Goal: Communication & Community: Answer question/provide support

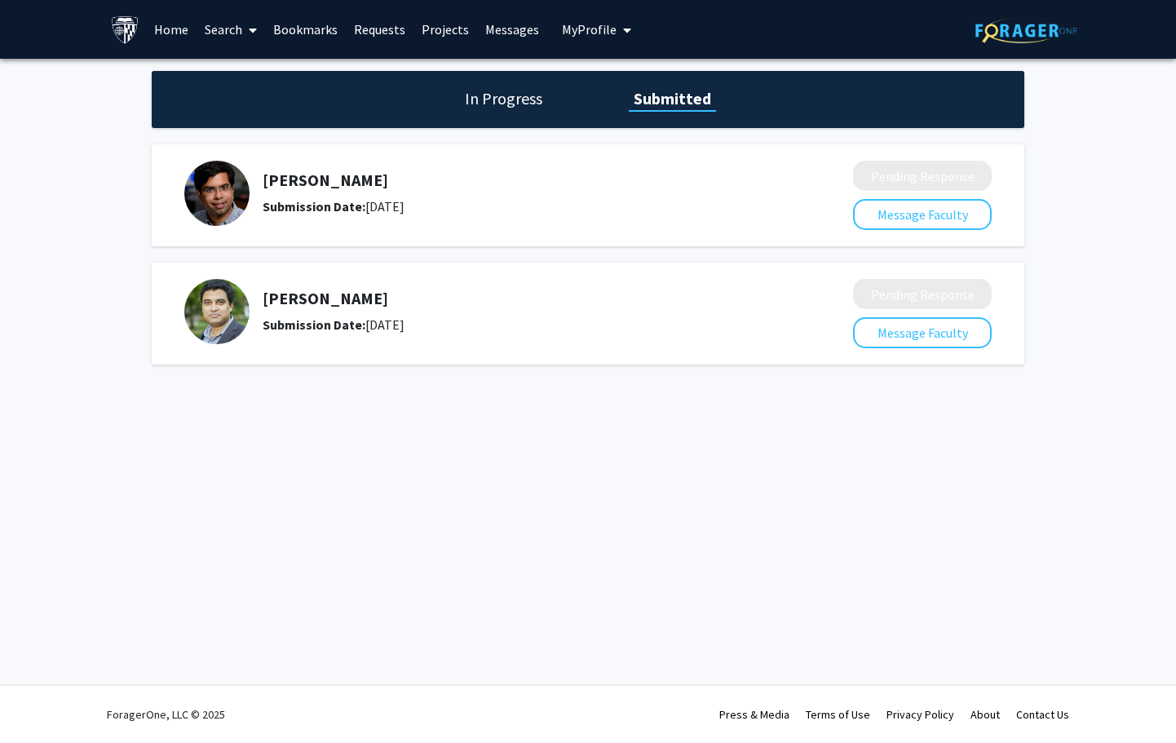
click at [521, 31] on link "Messages" at bounding box center [512, 29] width 70 height 57
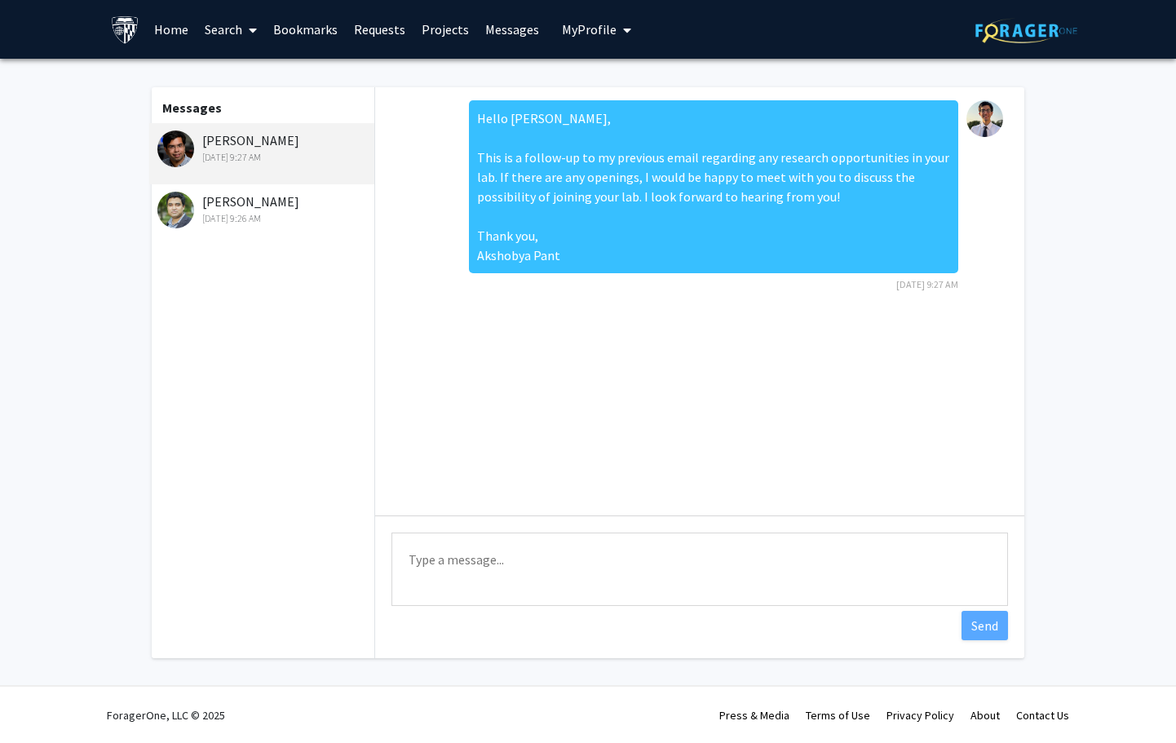
scroll to position [1, 0]
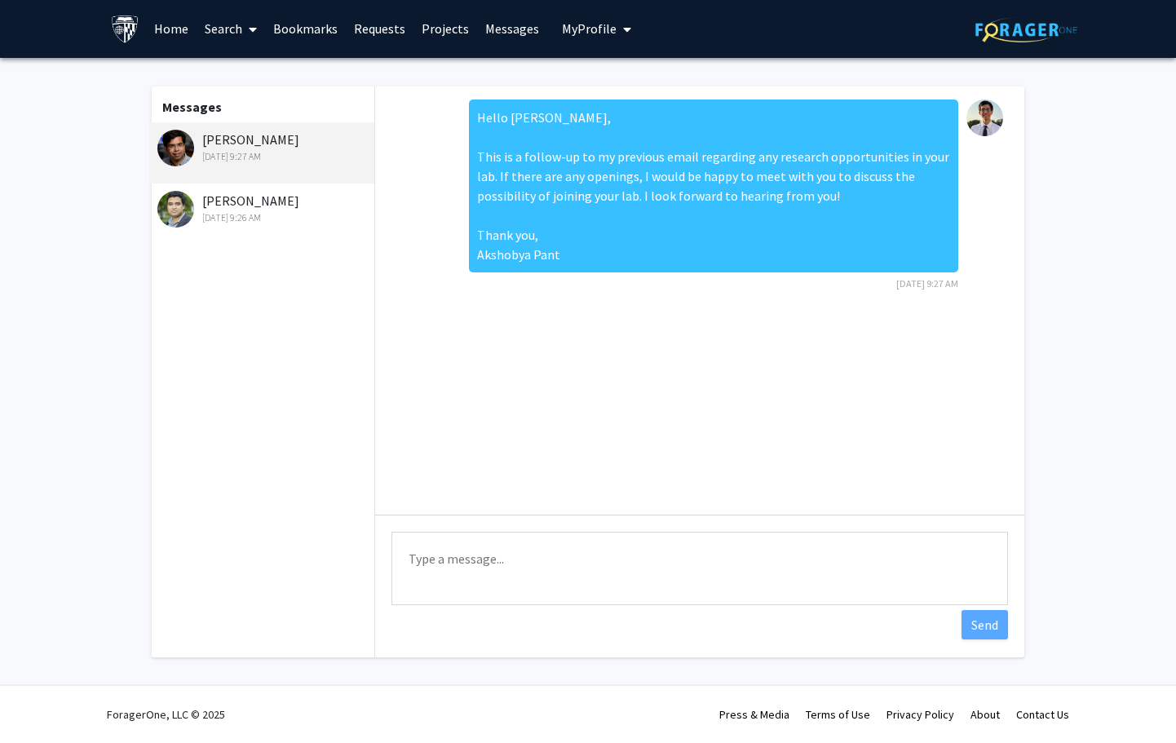
click at [237, 204] on div "David Gracias Aug 12, 2025 9:26 AM" at bounding box center [263, 208] width 213 height 34
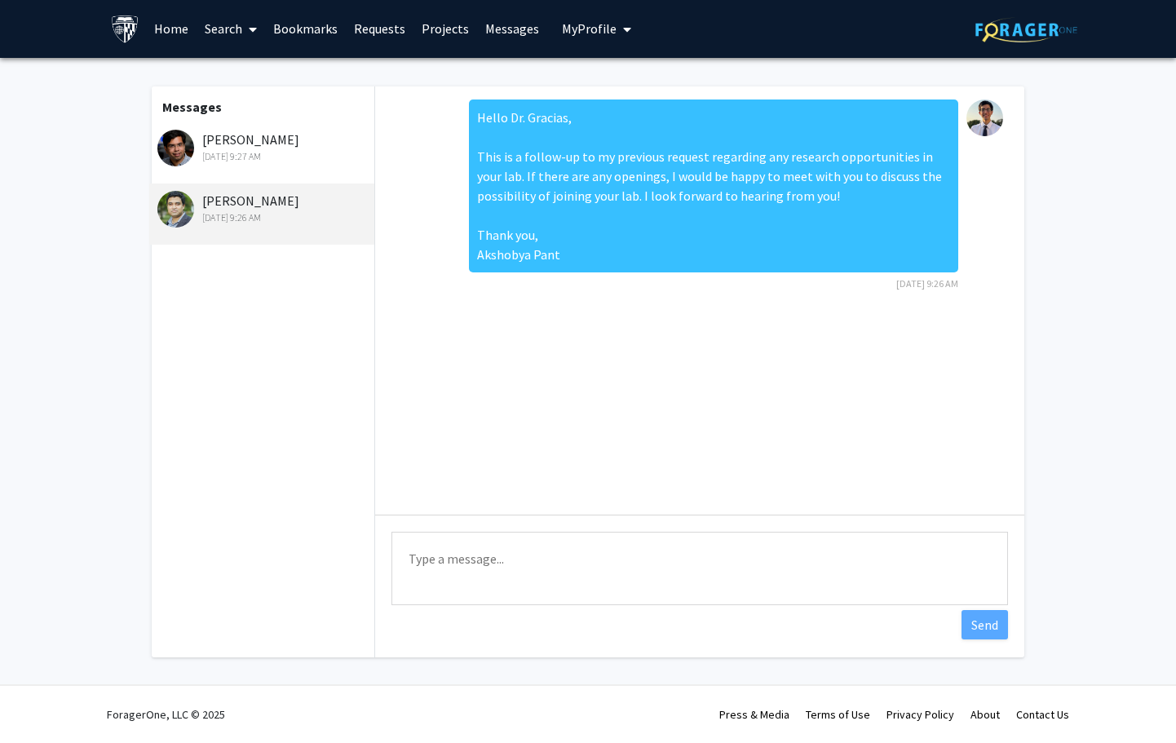
click at [219, 161] on div "Aug 12, 2025 9:27 AM" at bounding box center [263, 156] width 213 height 15
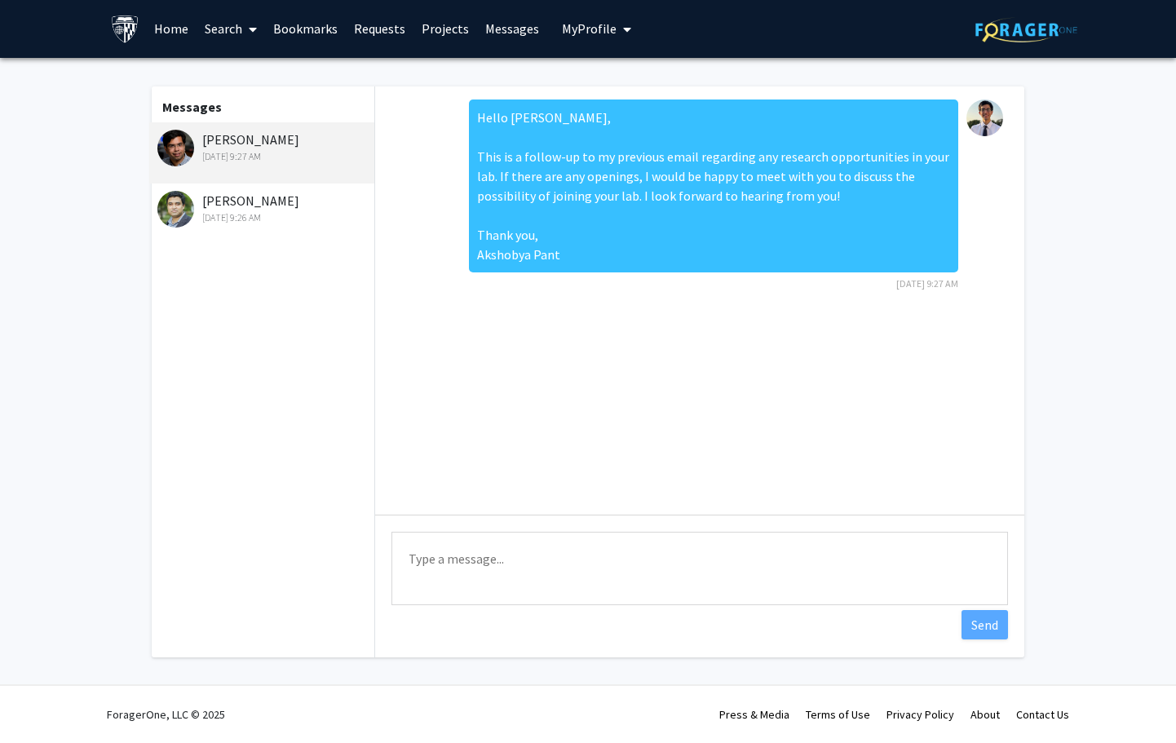
click at [241, 204] on div "David Gracias Aug 12, 2025 9:26 AM" at bounding box center [263, 208] width 213 height 34
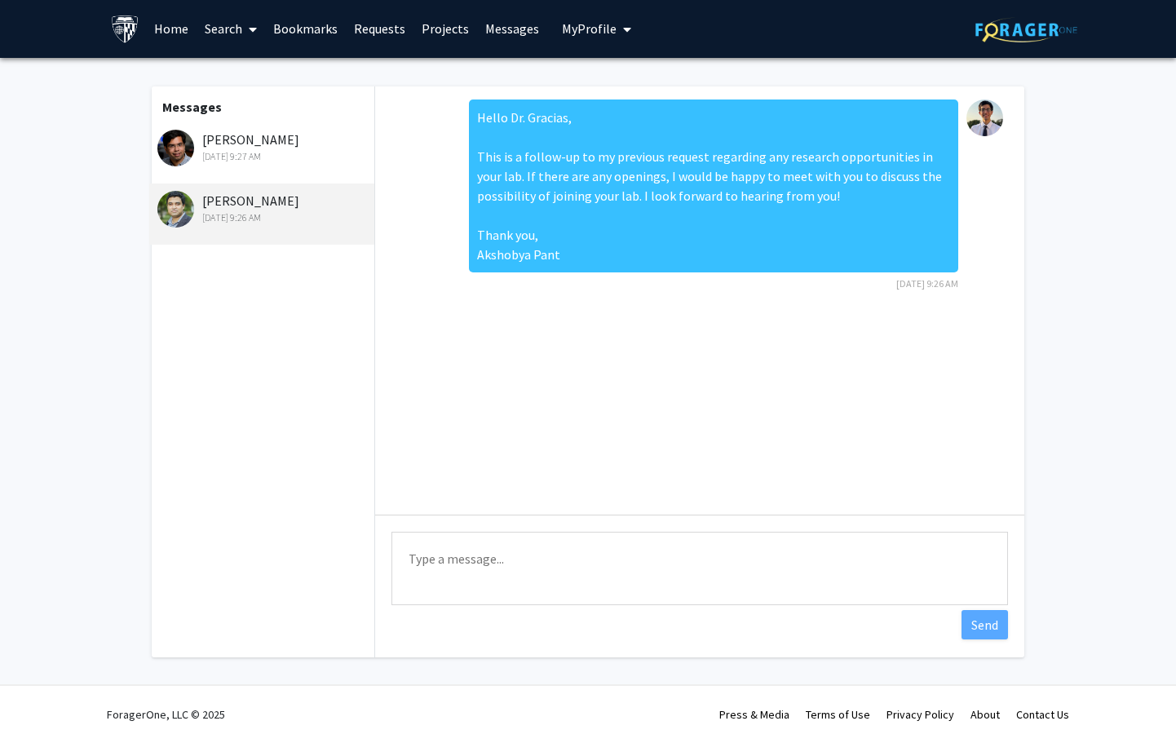
scroll to position [0, 0]
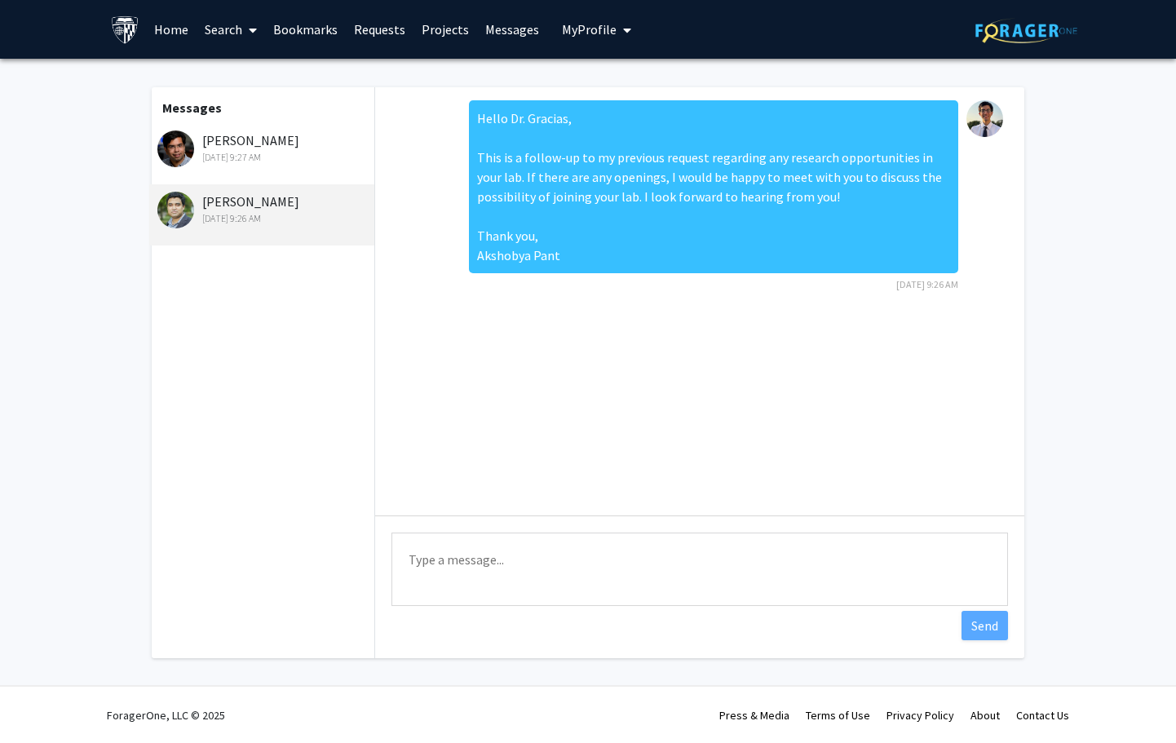
click at [277, 154] on div "Aug 12, 2025 9:27 AM" at bounding box center [263, 157] width 213 height 15
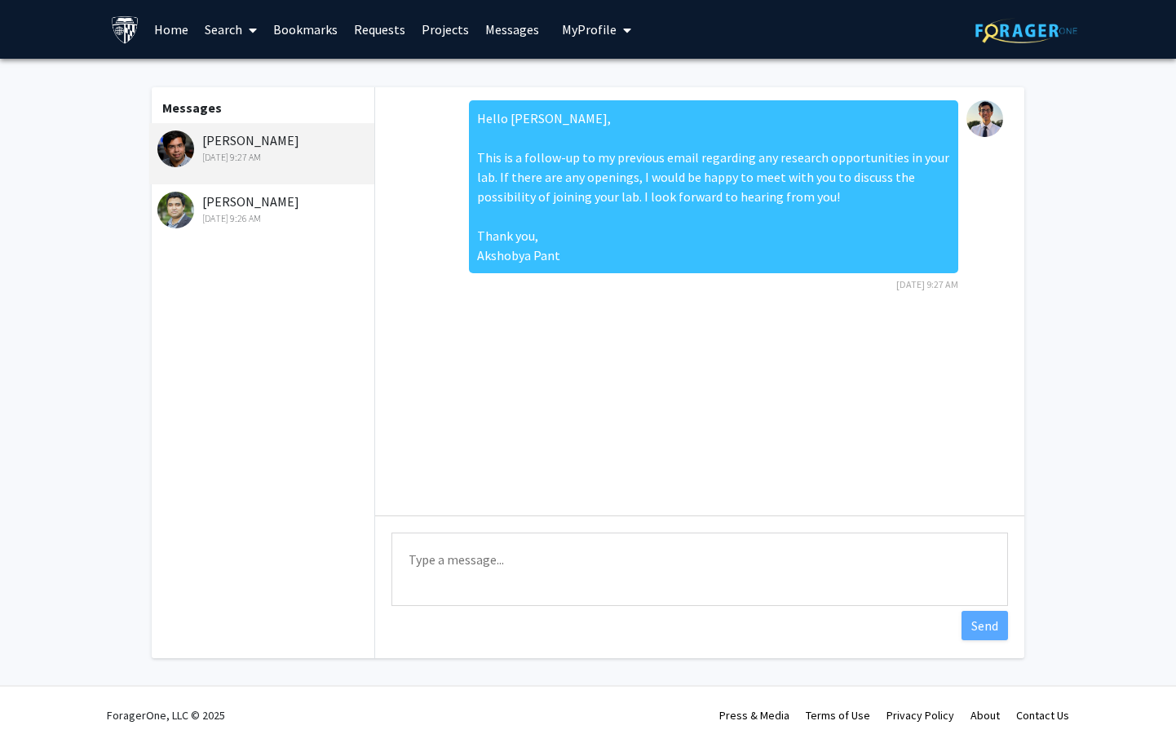
click at [254, 198] on div "David Gracias Aug 12, 2025 9:26 AM" at bounding box center [263, 209] width 213 height 34
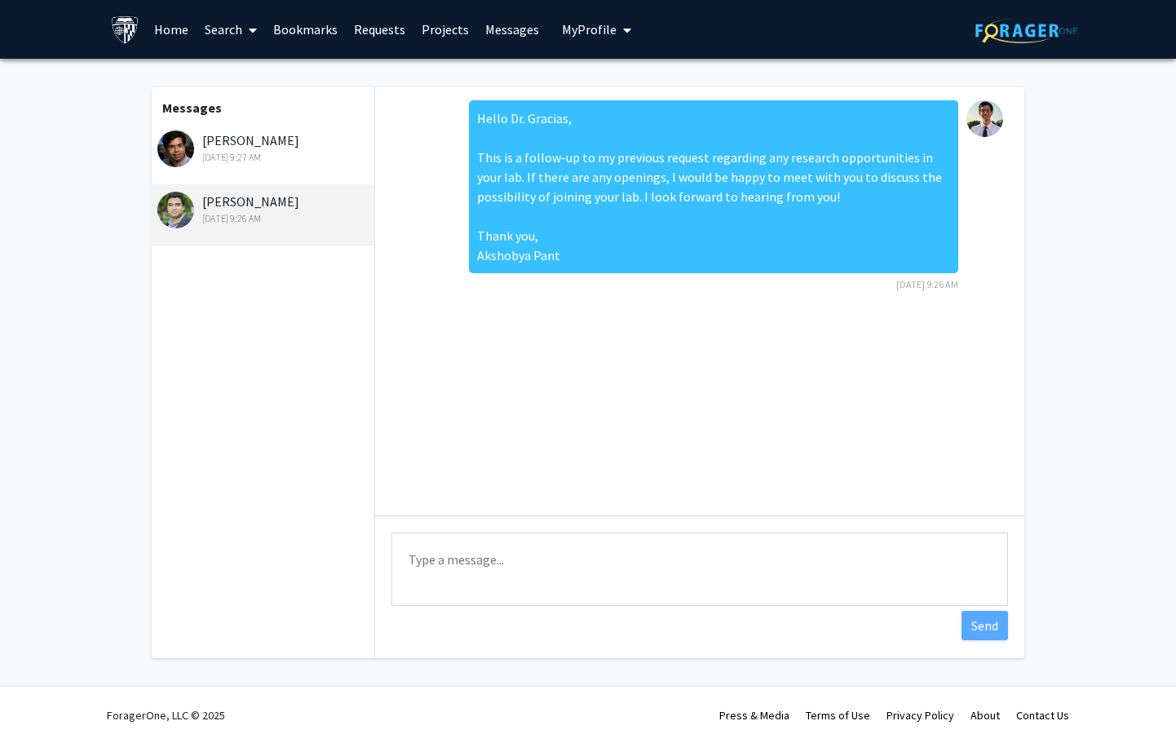
click at [254, 166] on div "Ishan Barman Aug 12, 2025 9:27 AM" at bounding box center [261, 153] width 225 height 61
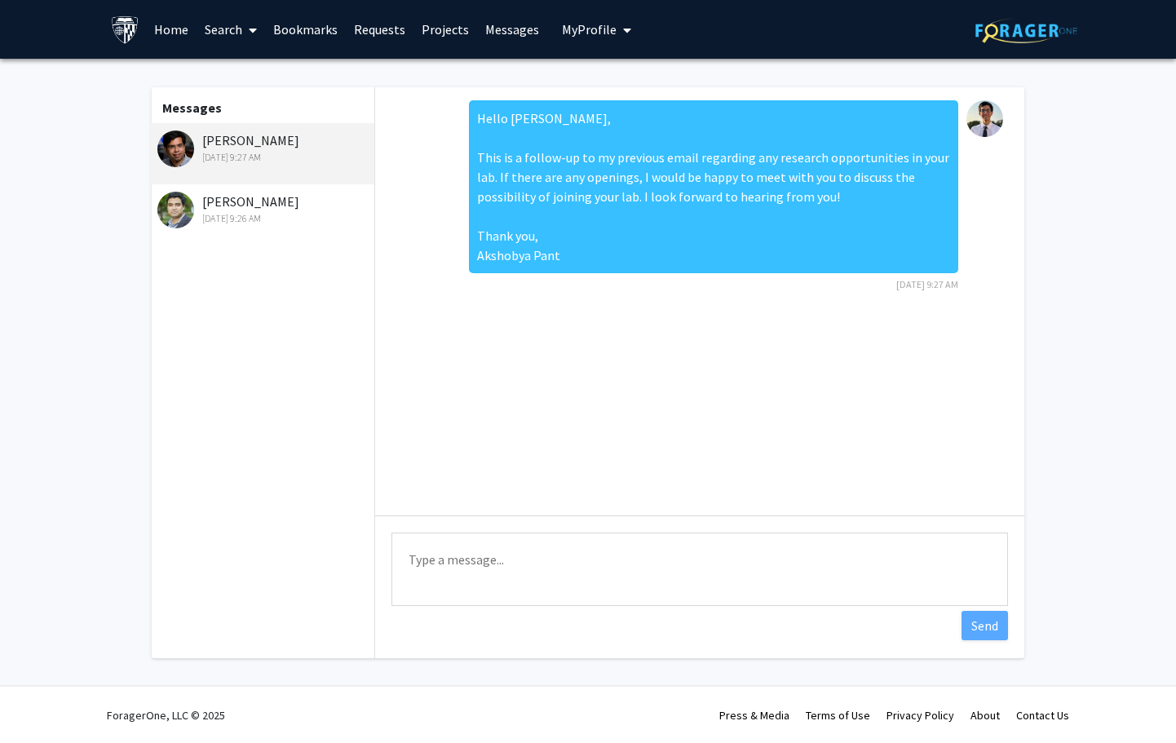
click at [254, 200] on div "David Gracias Aug 12, 2025 9:26 AM" at bounding box center [263, 209] width 213 height 34
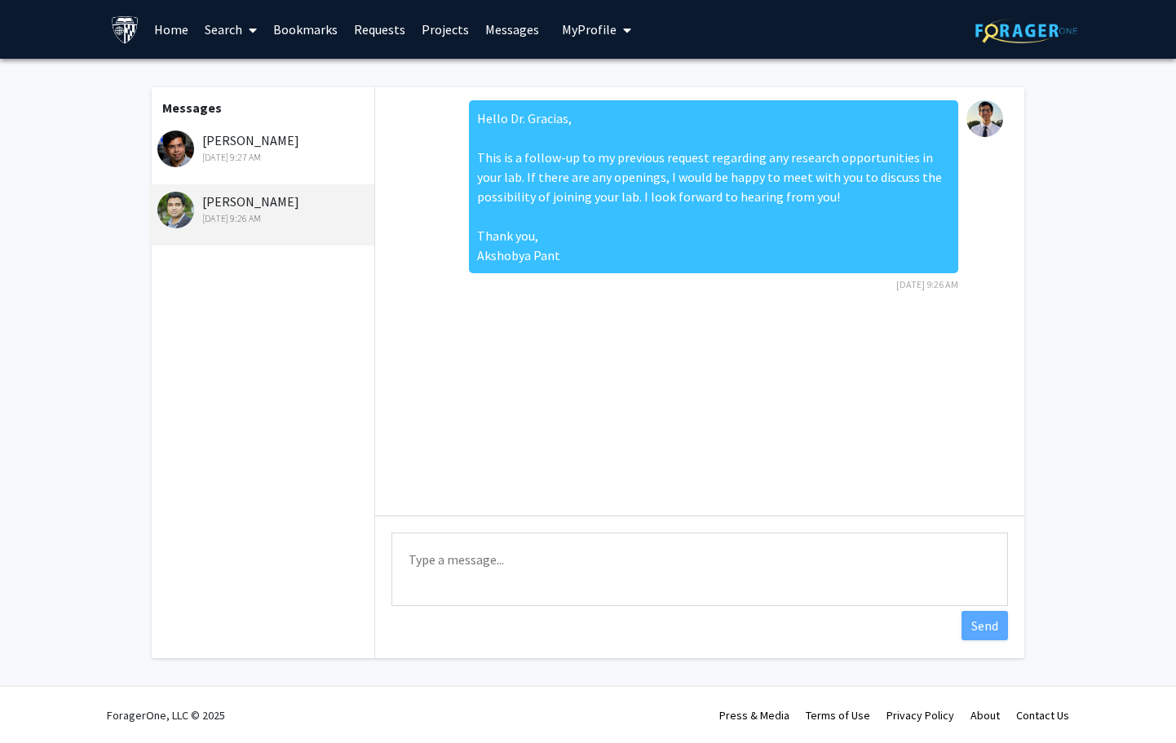
click at [254, 163] on div "Aug 12, 2025 9:27 AM" at bounding box center [263, 157] width 213 height 15
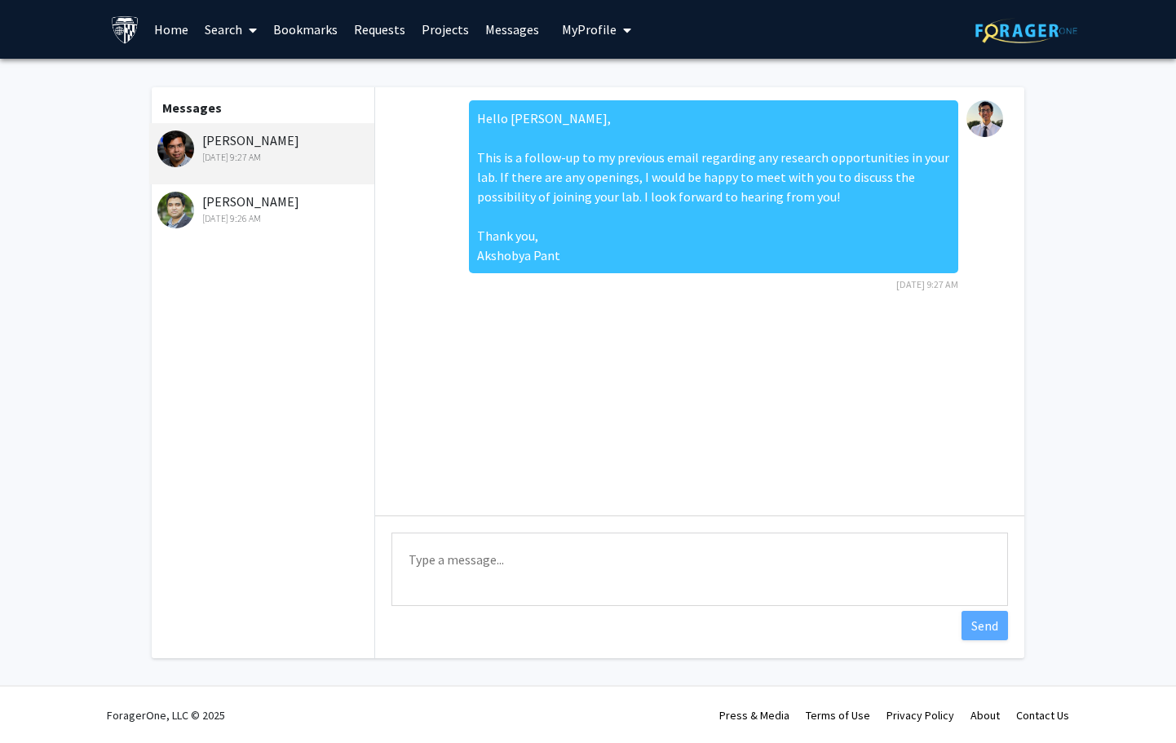
click at [254, 204] on div "David Gracias Aug 12, 2025 9:26 AM" at bounding box center [263, 209] width 213 height 34
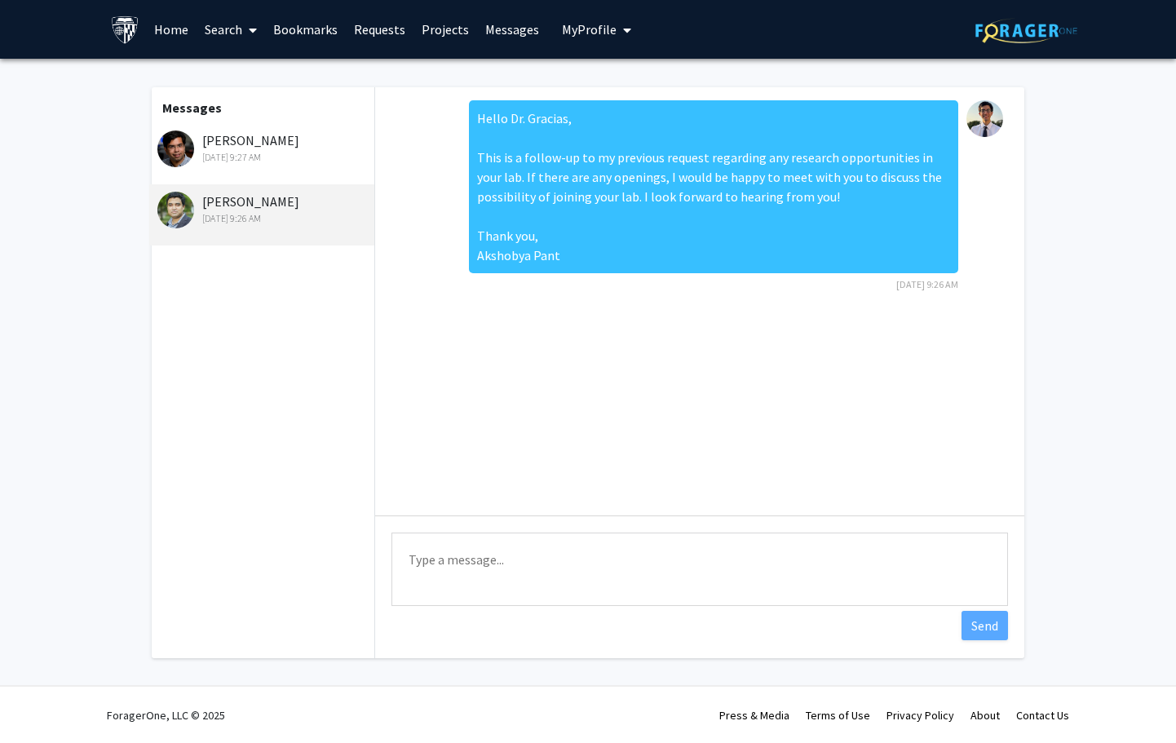
click at [252, 169] on div "Ishan Barman Aug 12, 2025 9:27 AM" at bounding box center [261, 153] width 225 height 61
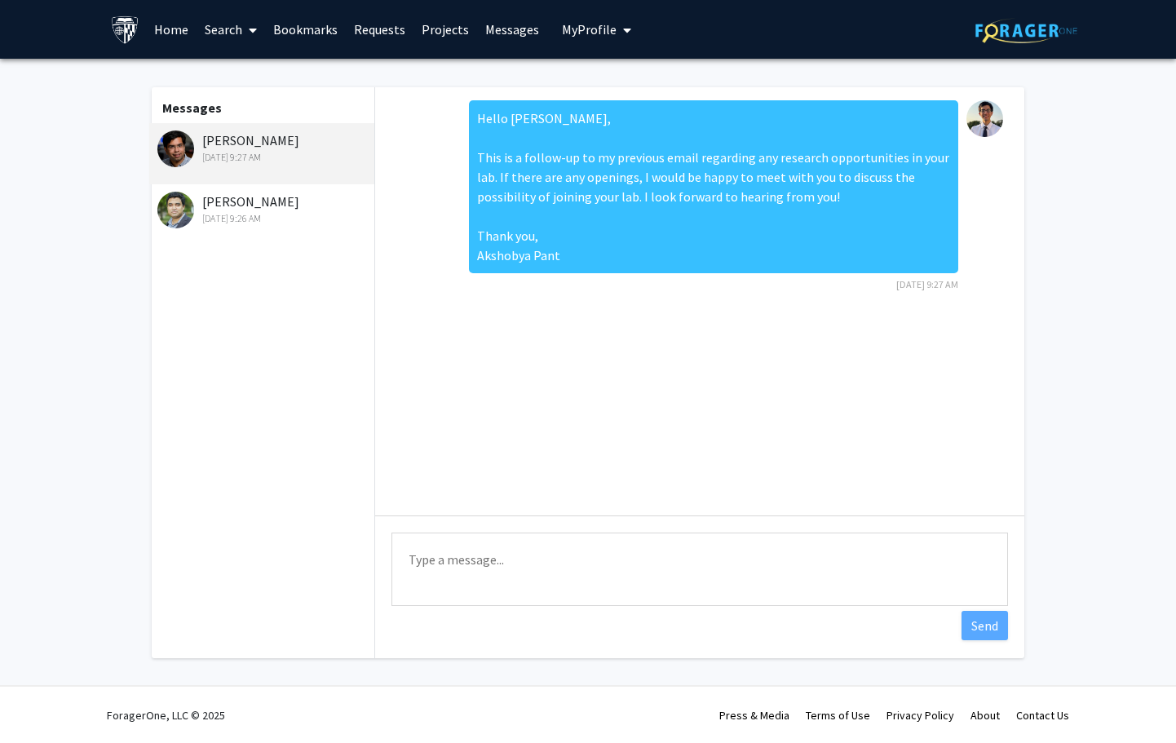
click at [252, 193] on div "David Gracias Aug 12, 2025 9:26 AM" at bounding box center [263, 209] width 213 height 34
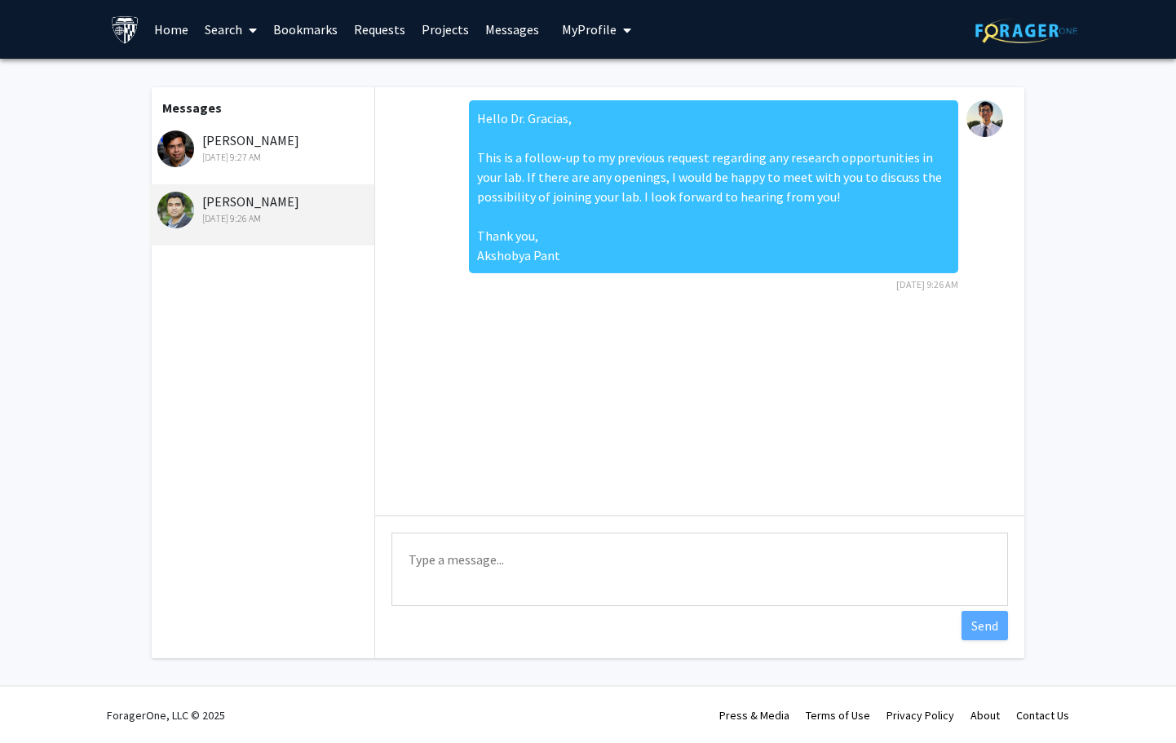
click at [252, 154] on div "Aug 12, 2025 9:27 AM" at bounding box center [263, 157] width 213 height 15
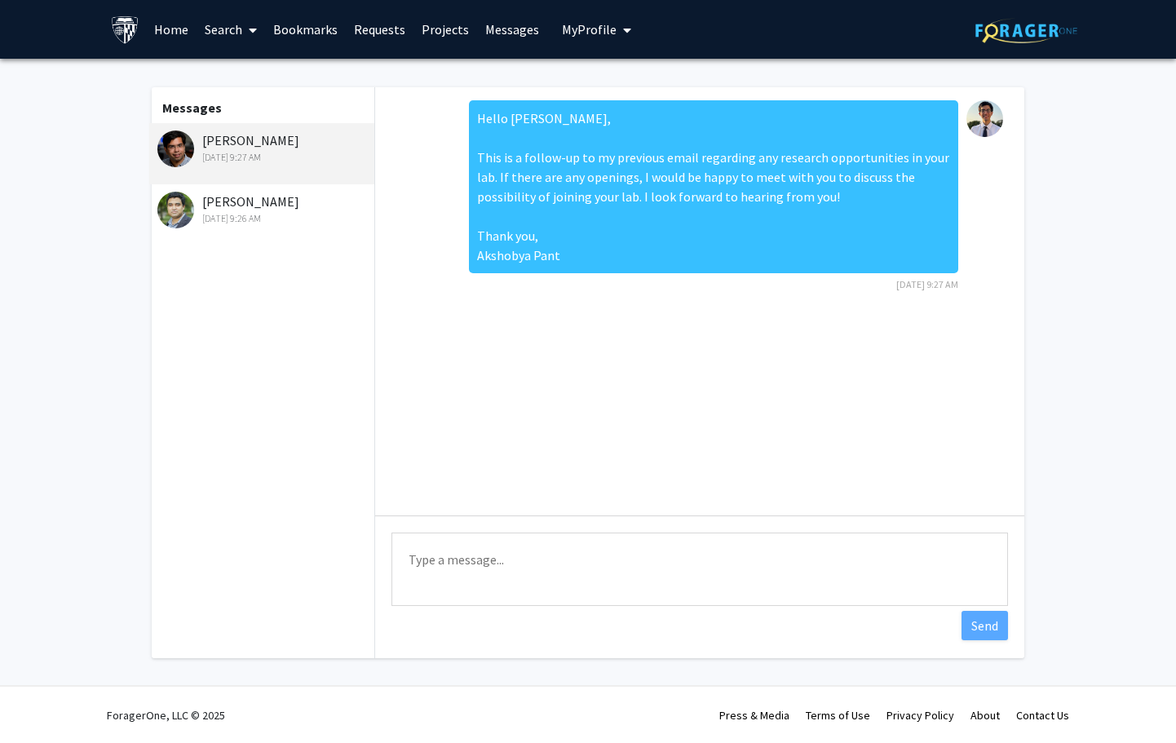
click at [252, 198] on div "David Gracias Aug 12, 2025 9:26 AM" at bounding box center [263, 209] width 213 height 34
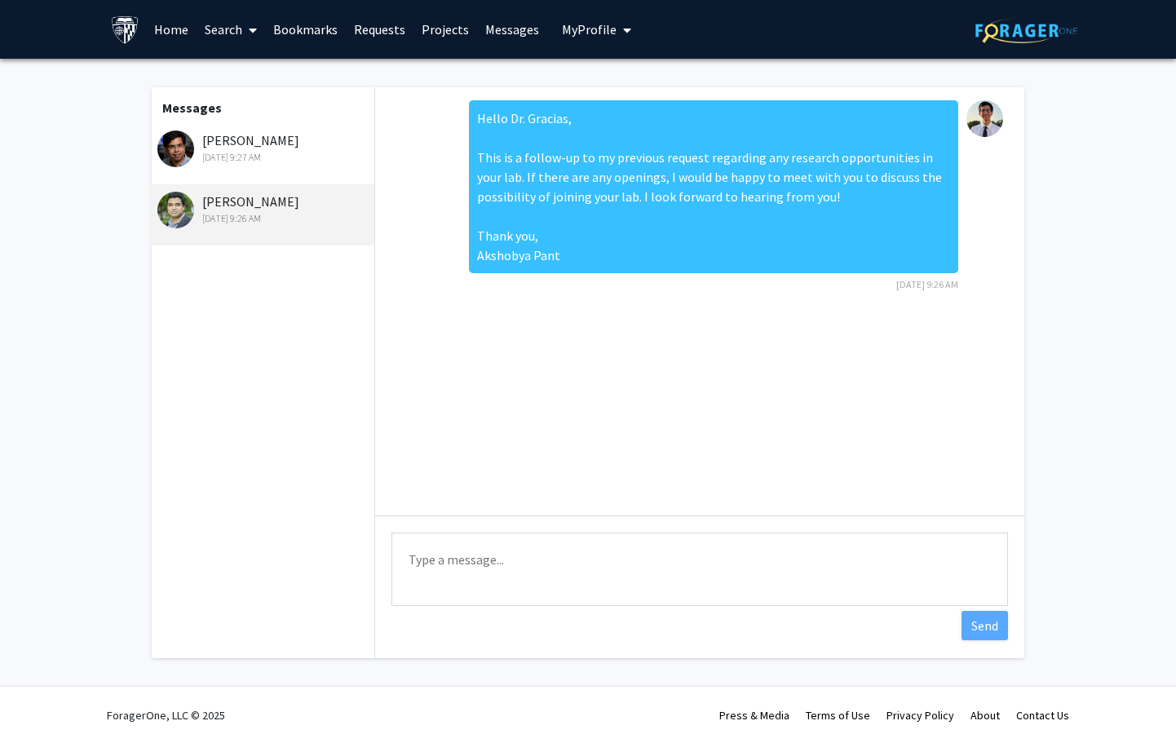
click at [252, 160] on div "Aug 12, 2025 9:27 AM" at bounding box center [263, 157] width 213 height 15
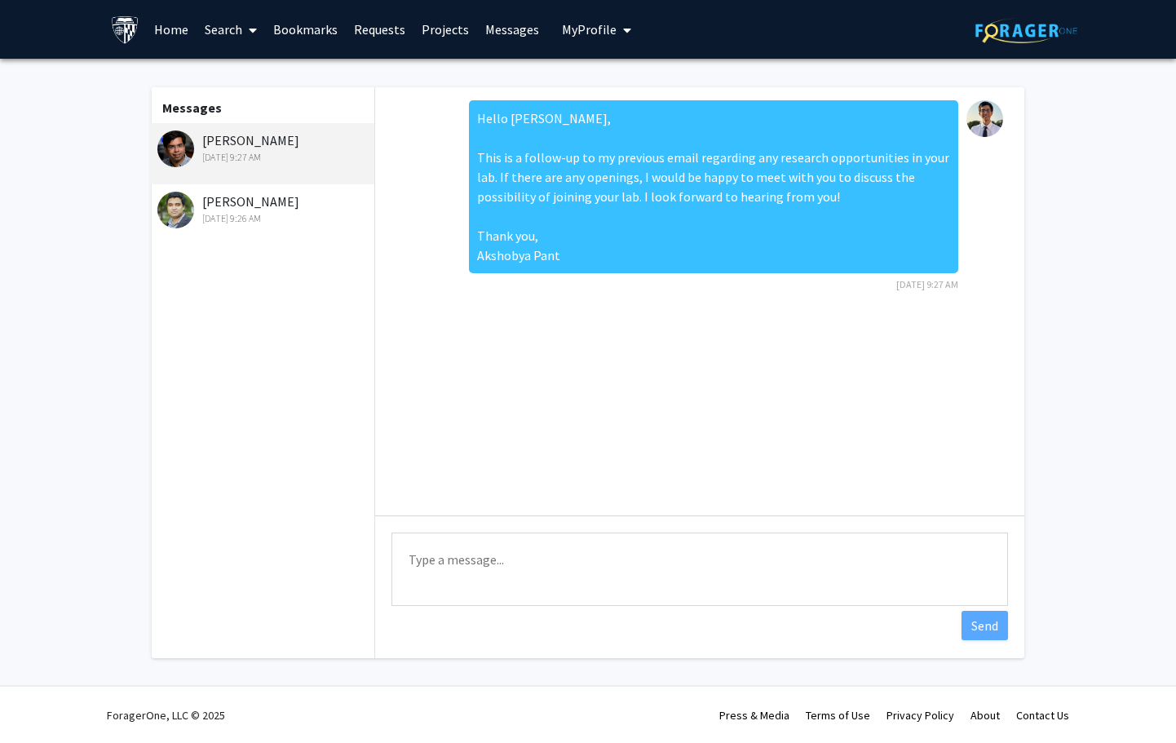
click at [228, 200] on div "David Gracias Aug 12, 2025 9:26 AM" at bounding box center [263, 209] width 213 height 34
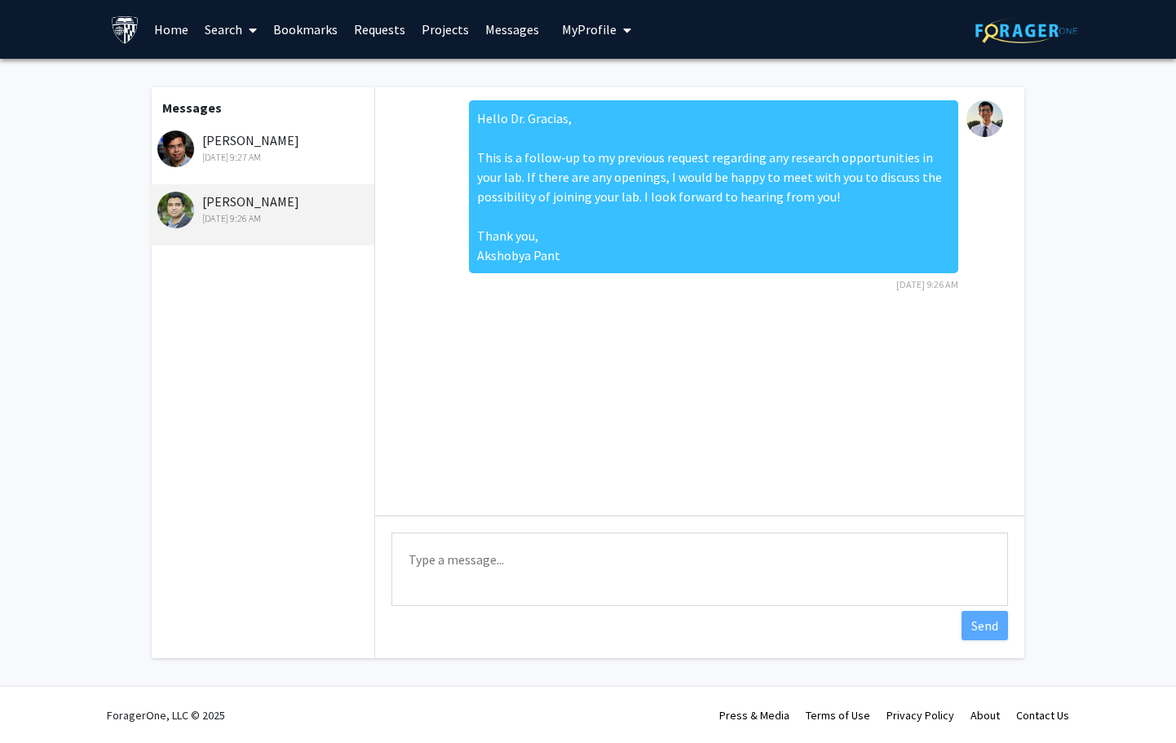
click at [451, 561] on textarea "Type a message" at bounding box center [700, 569] width 617 height 73
paste textarea "Hello Dr. Bader, I understand you are very busy, but I am following up on my pr…"
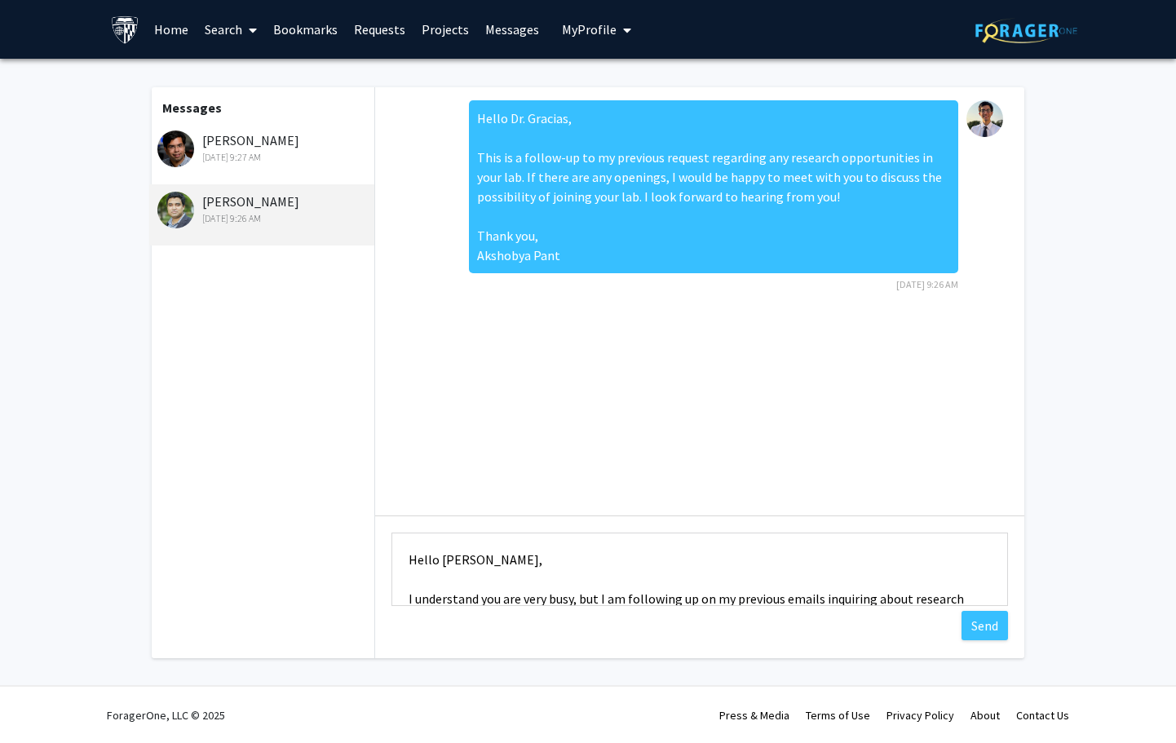
click at [469, 551] on textarea "Hello Dr. Bader, I understand you are very busy, but I am following up on my pr…" at bounding box center [700, 569] width 617 height 73
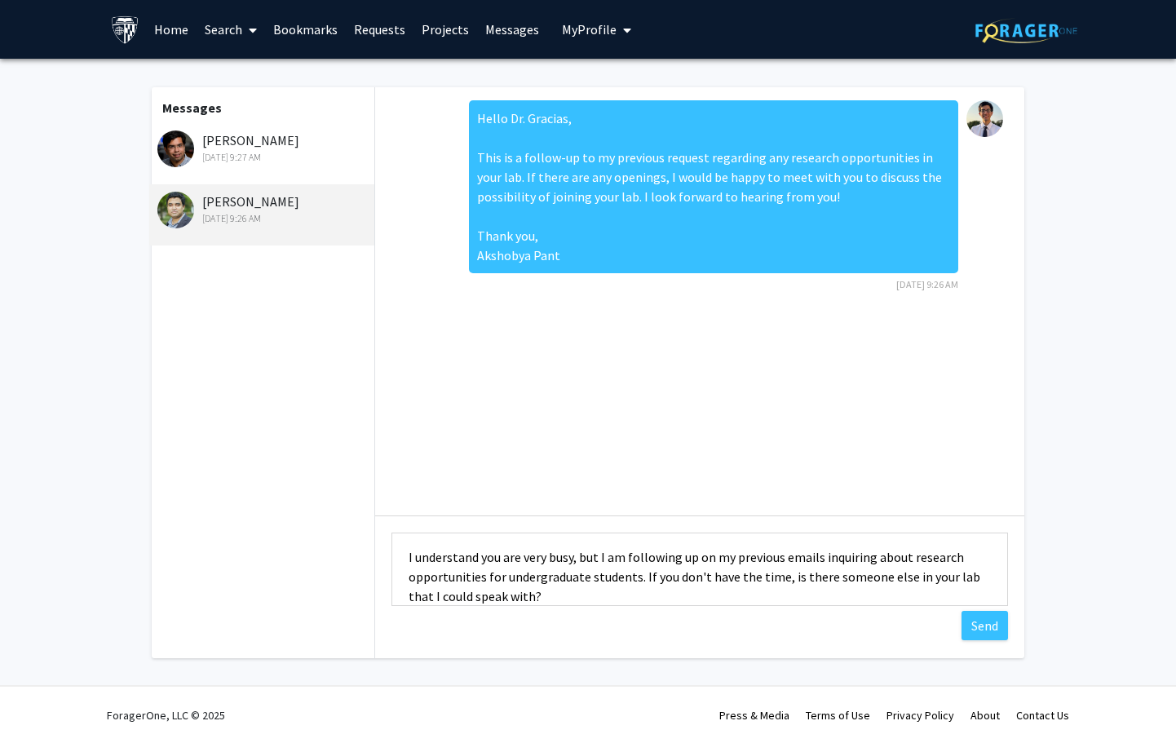
scroll to position [48, 0]
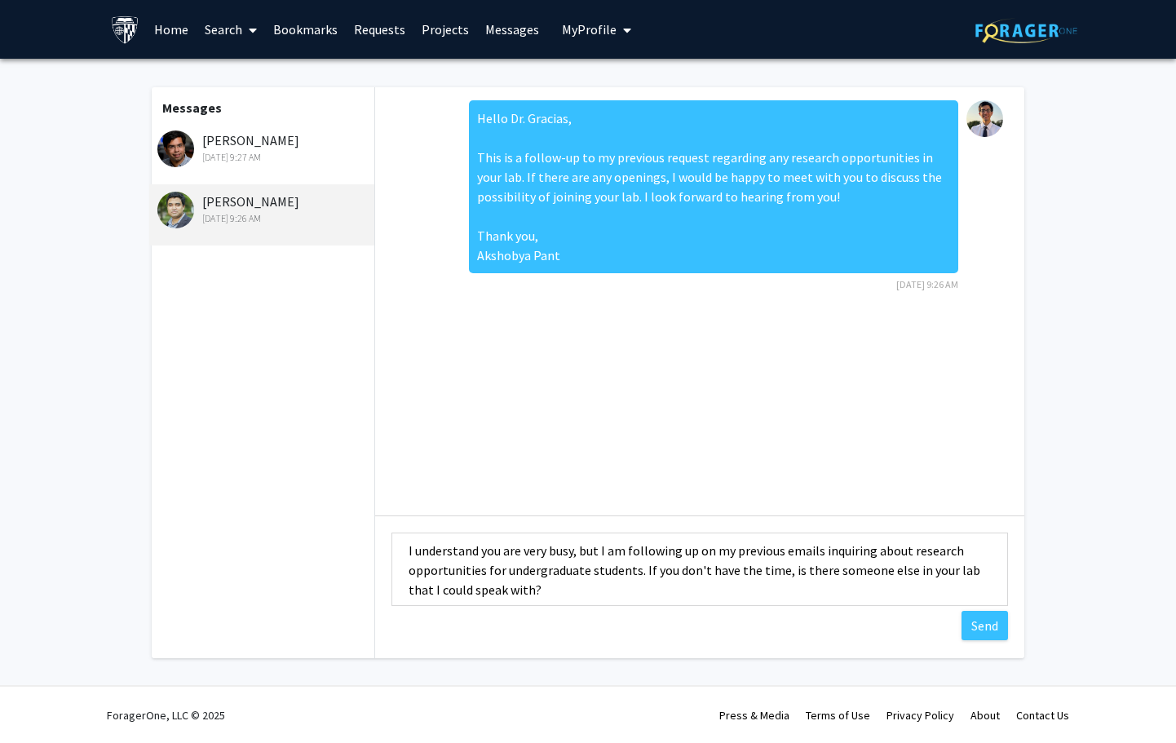
click at [790, 554] on textarea "Hello Dr. Gracias, I understand you are very busy, but I am following up on my …" at bounding box center [700, 569] width 617 height 73
click at [723, 573] on textarea "Hello Dr. Gracias, I understand you are very busy, but I am following up on my …" at bounding box center [700, 569] width 617 height 73
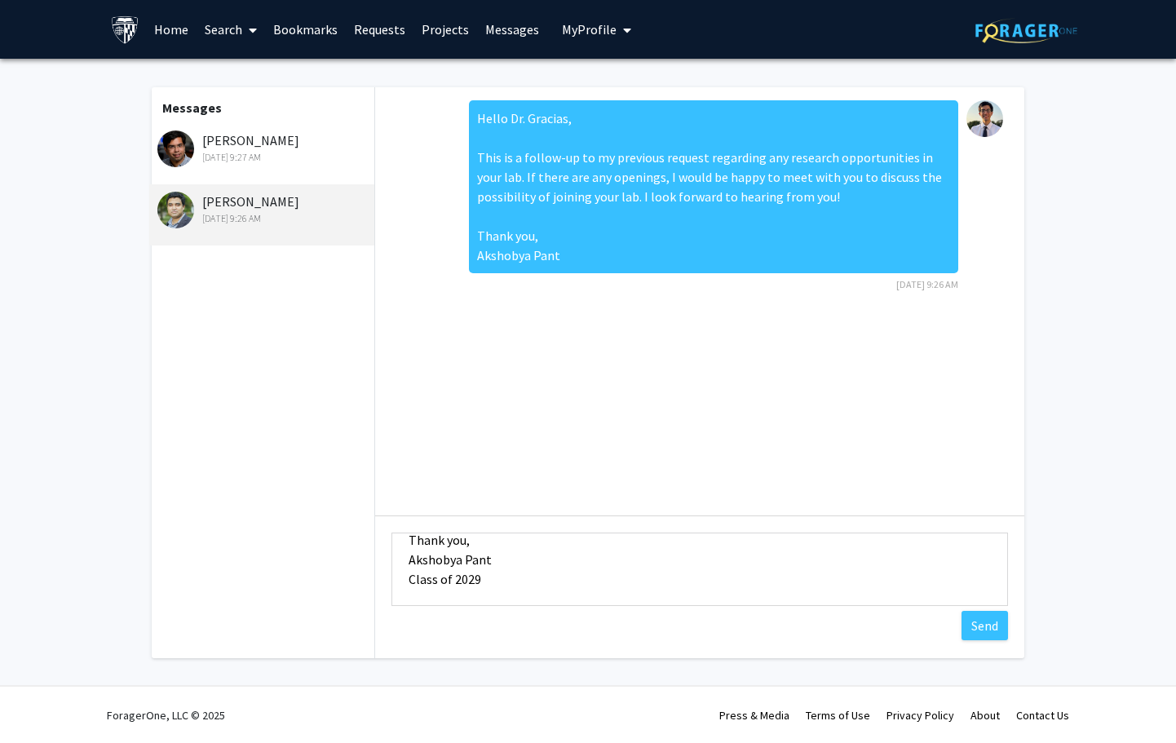
scroll to position [0, 0]
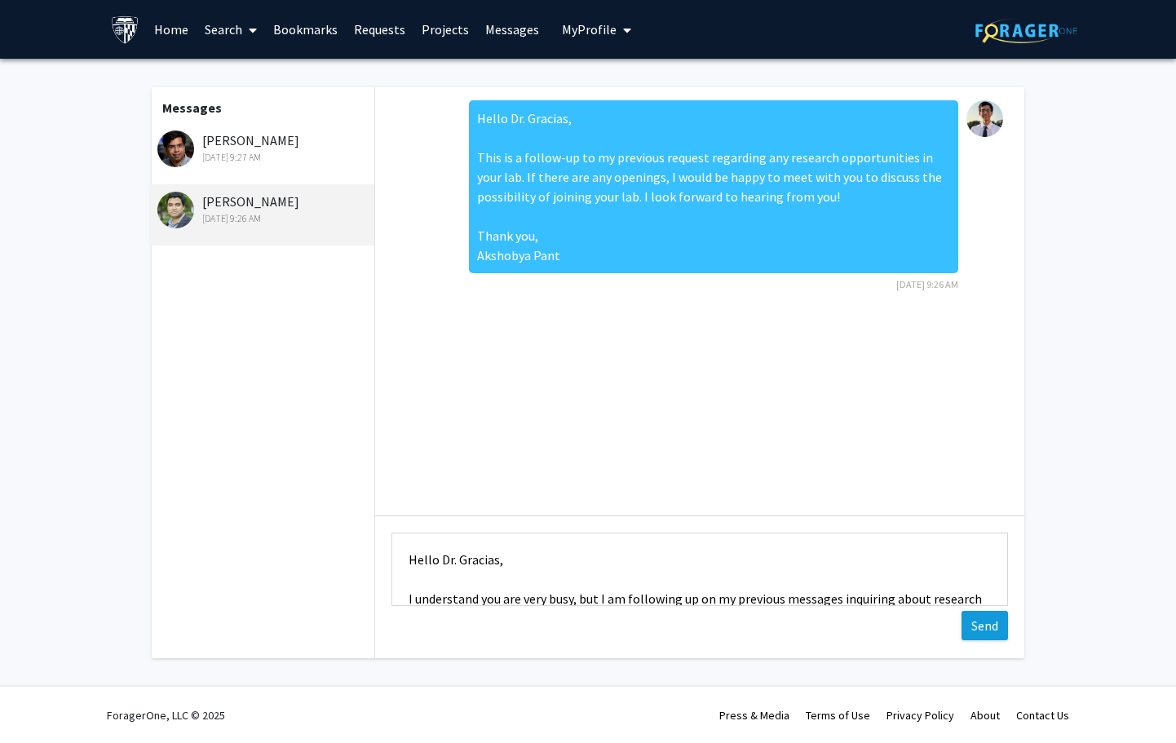
type textarea "Hello Dr. Gracias, I understand you are very busy, but I am following up on my …"
click at [985, 632] on button "Send" at bounding box center [985, 625] width 46 height 29
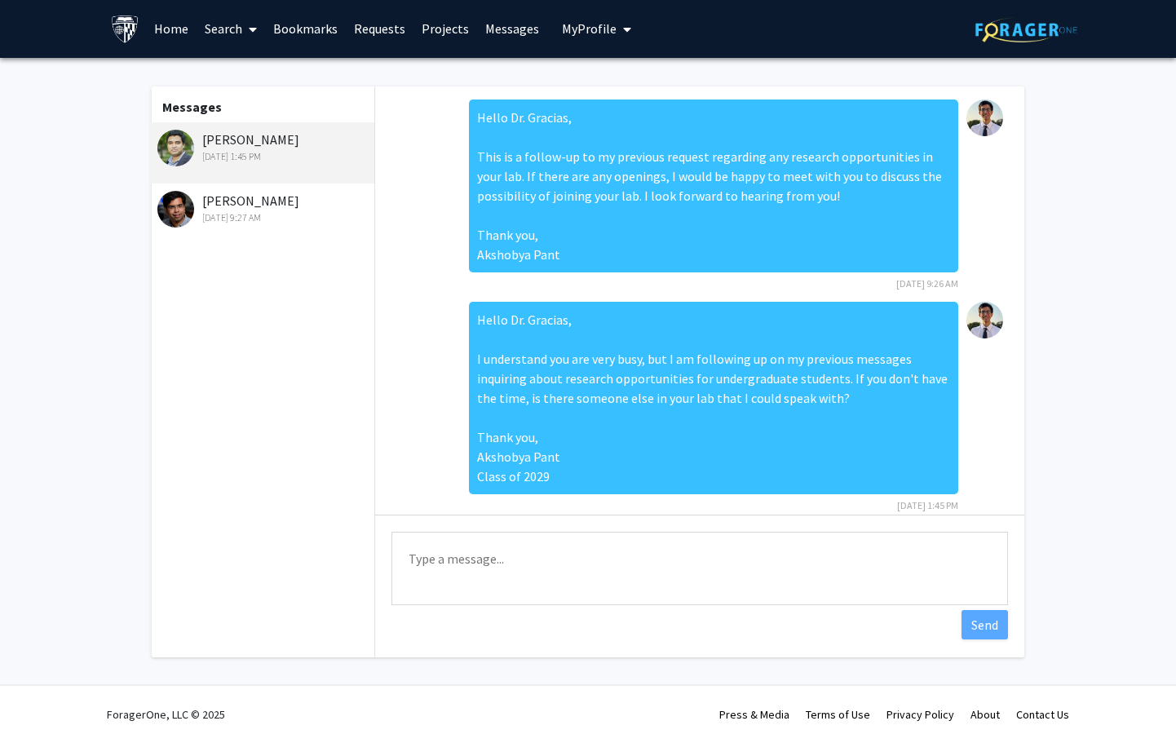
click at [267, 219] on div "Aug 12, 2025 9:27 AM" at bounding box center [263, 217] width 213 height 15
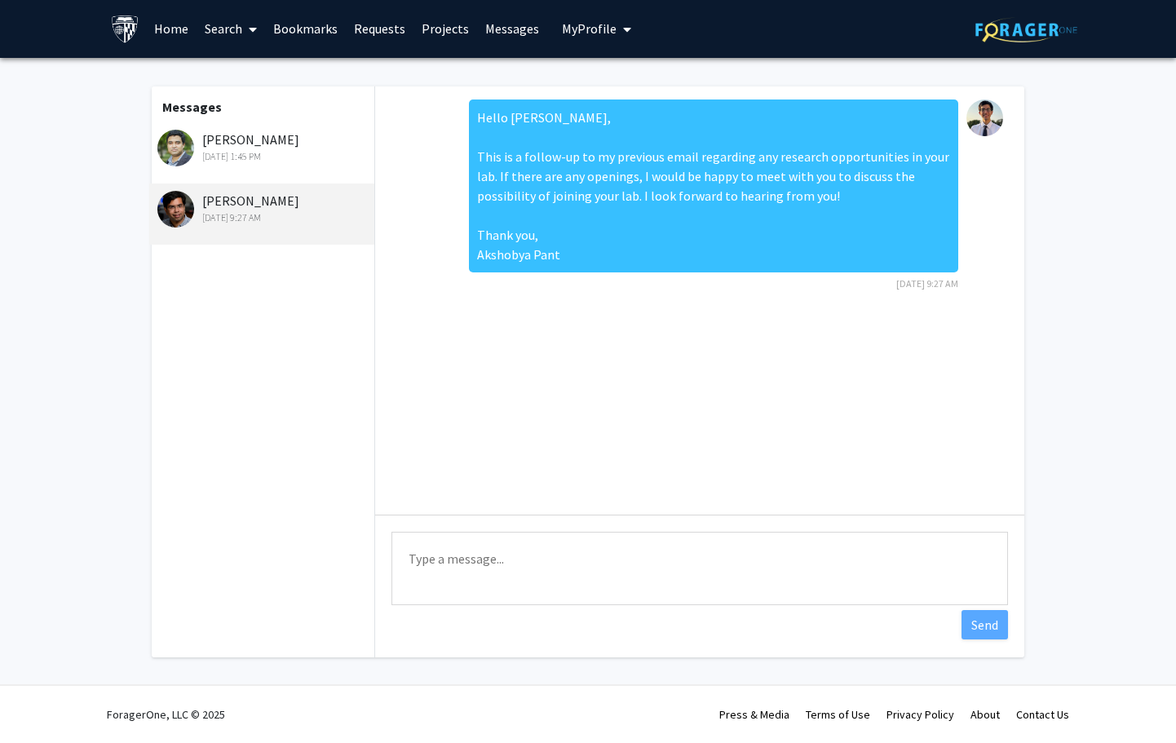
click at [428, 575] on textarea "Type a message" at bounding box center [700, 568] width 617 height 73
paste textarea "Hello Dr. Bader, I understand you are very busy, but I am following up on my pr…"
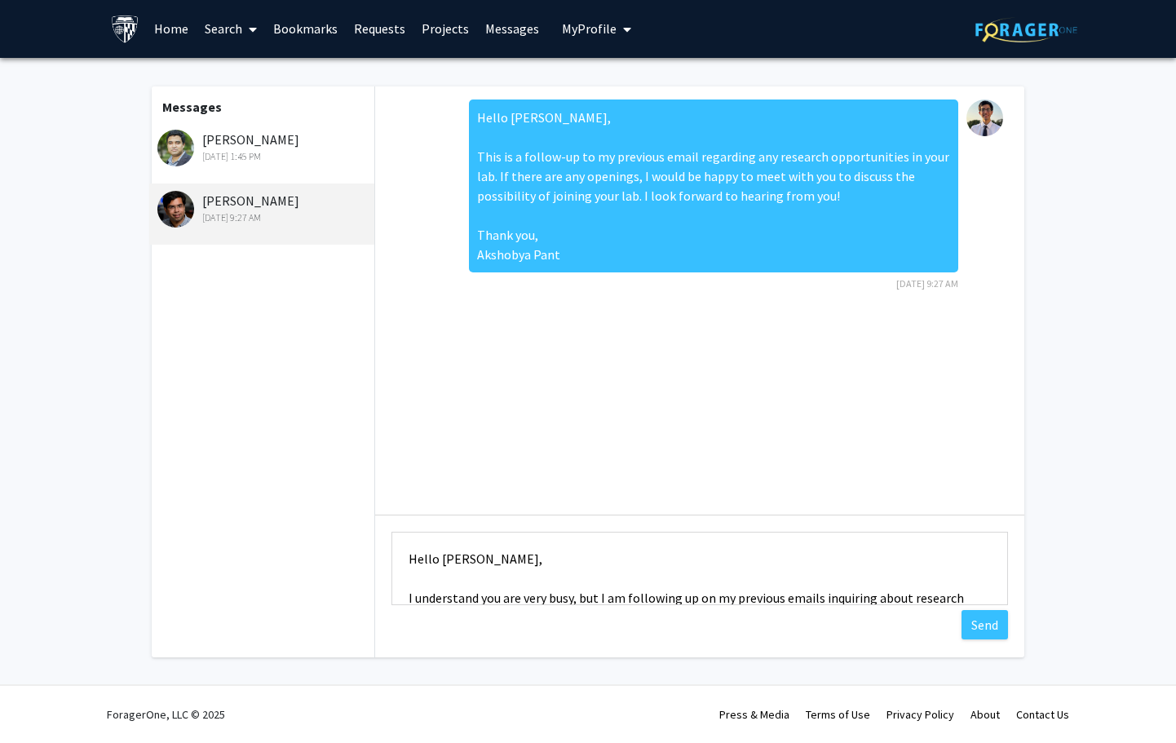
click at [471, 554] on textarea "Hello Dr. Bader, I understand you are very busy, but I am following up on my pr…" at bounding box center [700, 568] width 617 height 73
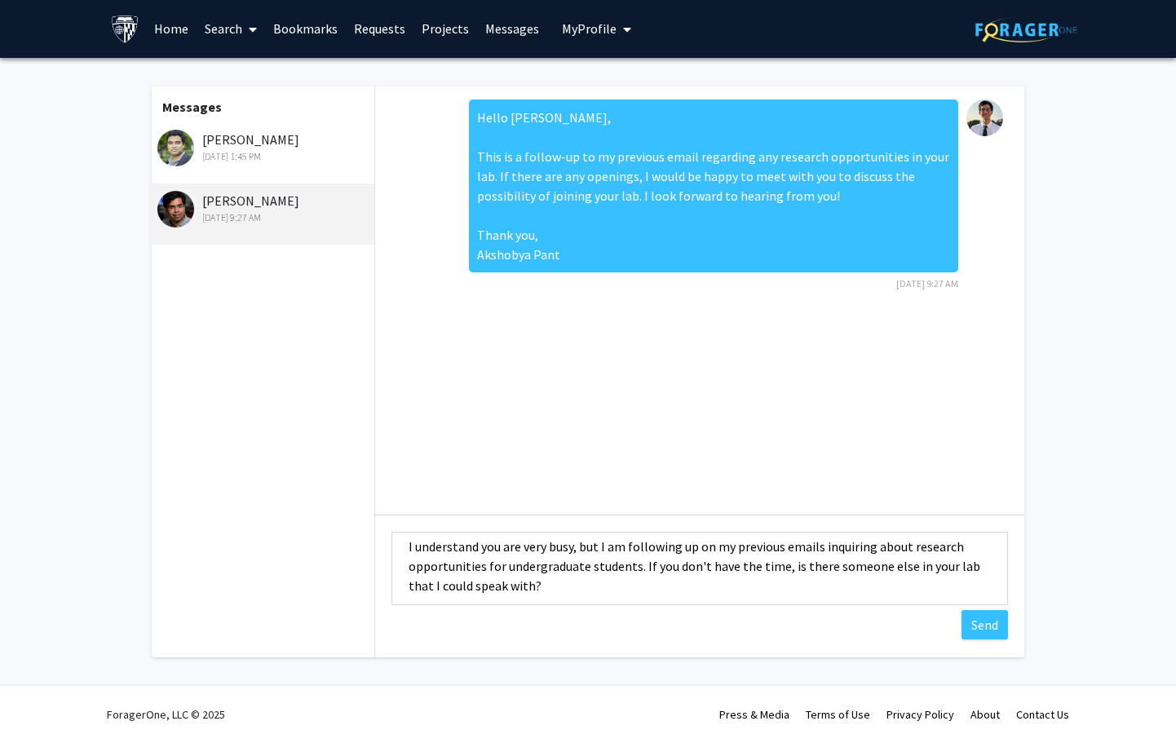
scroll to position [37, 0]
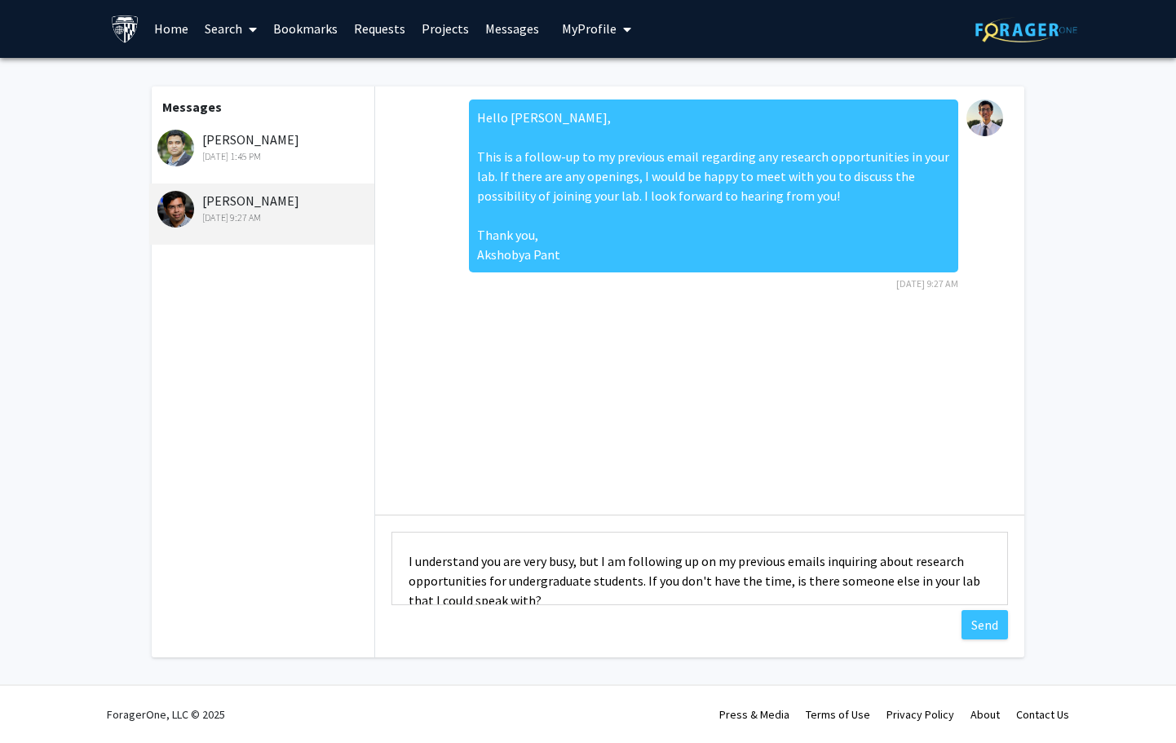
click at [805, 564] on textarea "Hello Dr. Barman, I understand you are very busy, but I am following up on my p…" at bounding box center [700, 568] width 617 height 73
type textarea "Hello Dr. Barman, I understand you are very busy, but I am following up on my p…"
click at [272, 144] on div "David Gracias Aug 18, 2025 1:45 PM" at bounding box center [263, 147] width 213 height 34
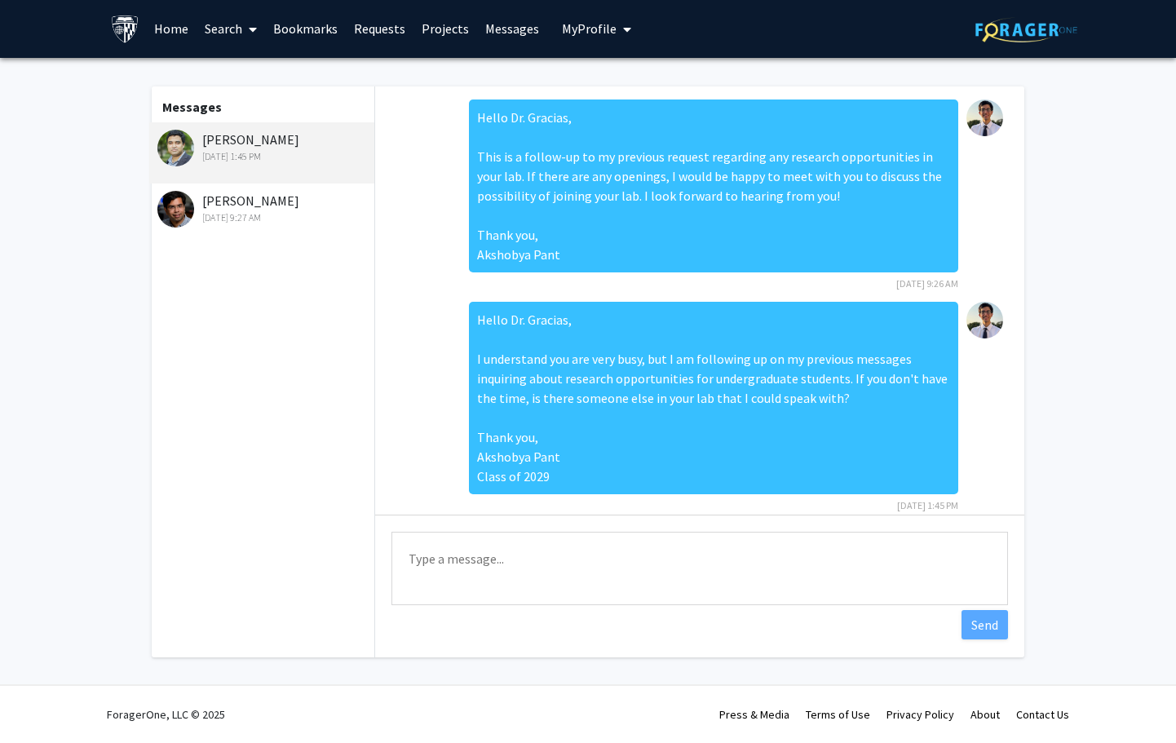
scroll to position [22, 0]
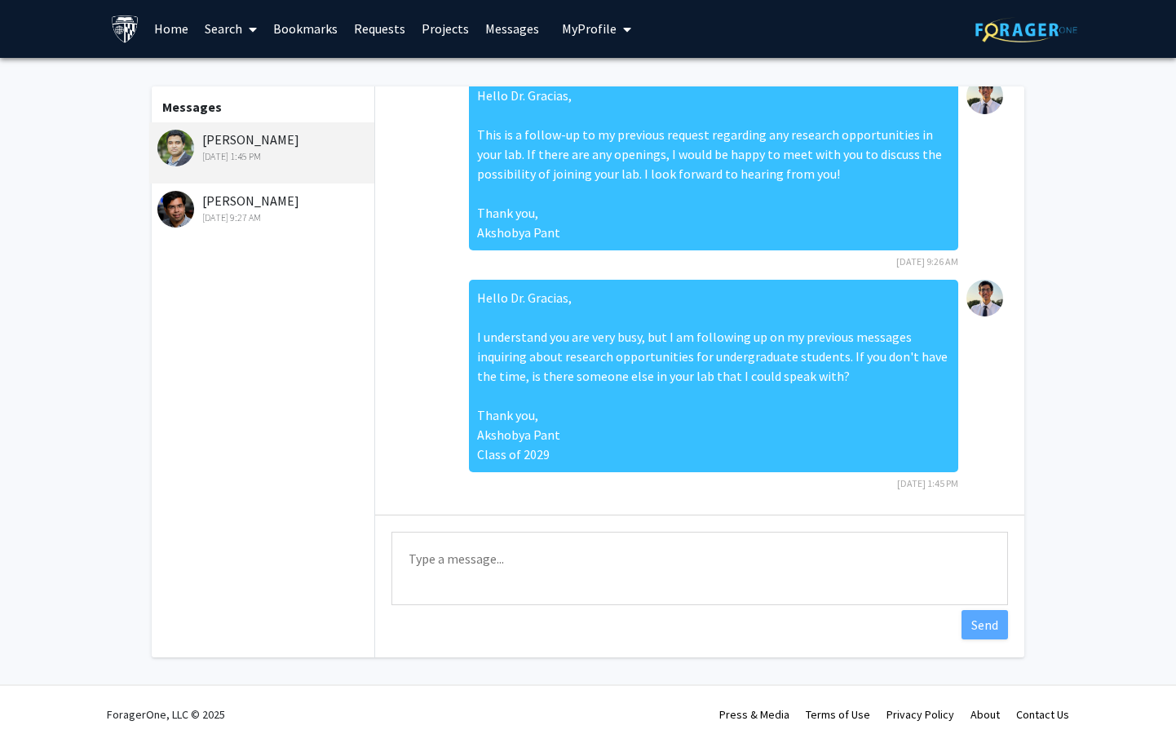
click at [251, 229] on div "Ishan Barman Aug 12, 2025 9:27 AM" at bounding box center [261, 214] width 225 height 61
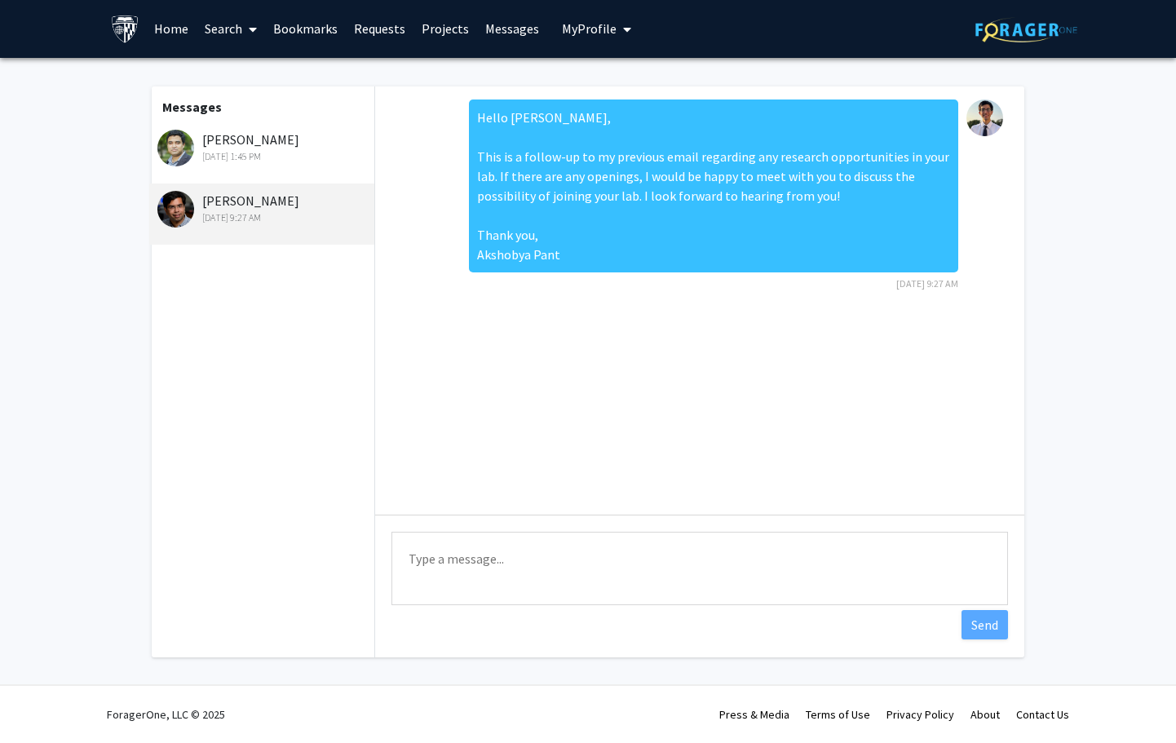
click at [502, 555] on textarea "Type a message" at bounding box center [700, 568] width 617 height 73
paste textarea "Hello Dr. Bader, I understand you are very busy, but I am following up on my pr…"
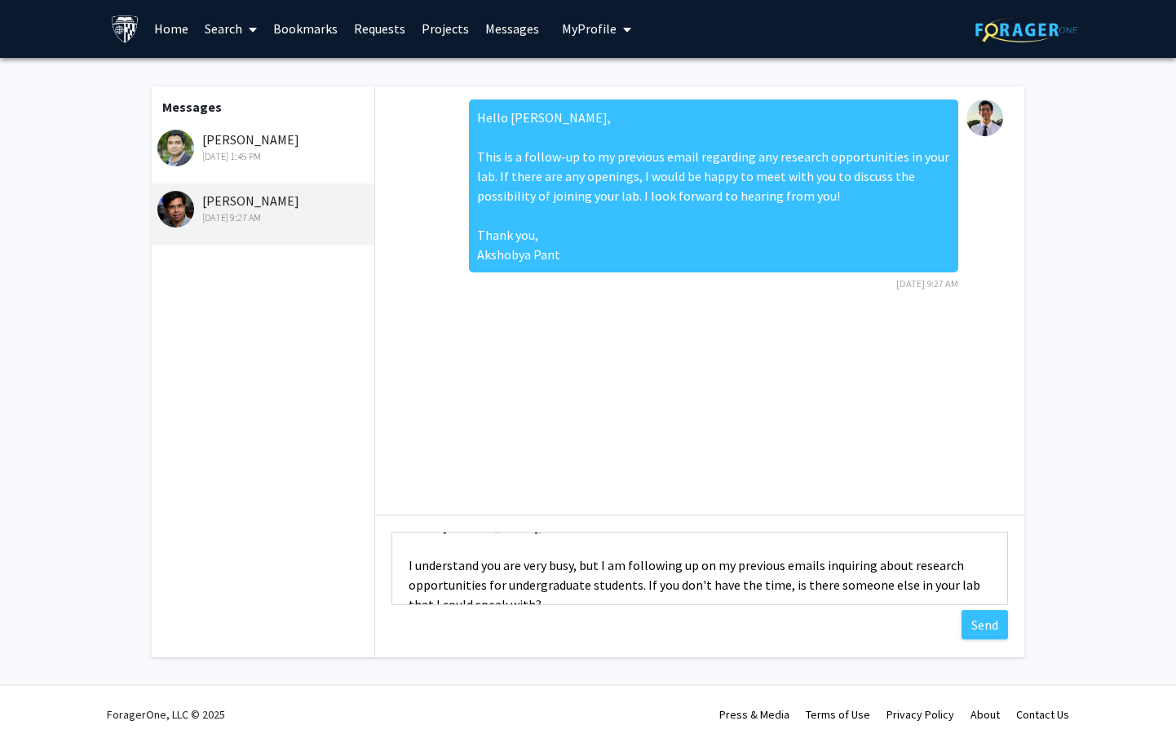
scroll to position [38, 0]
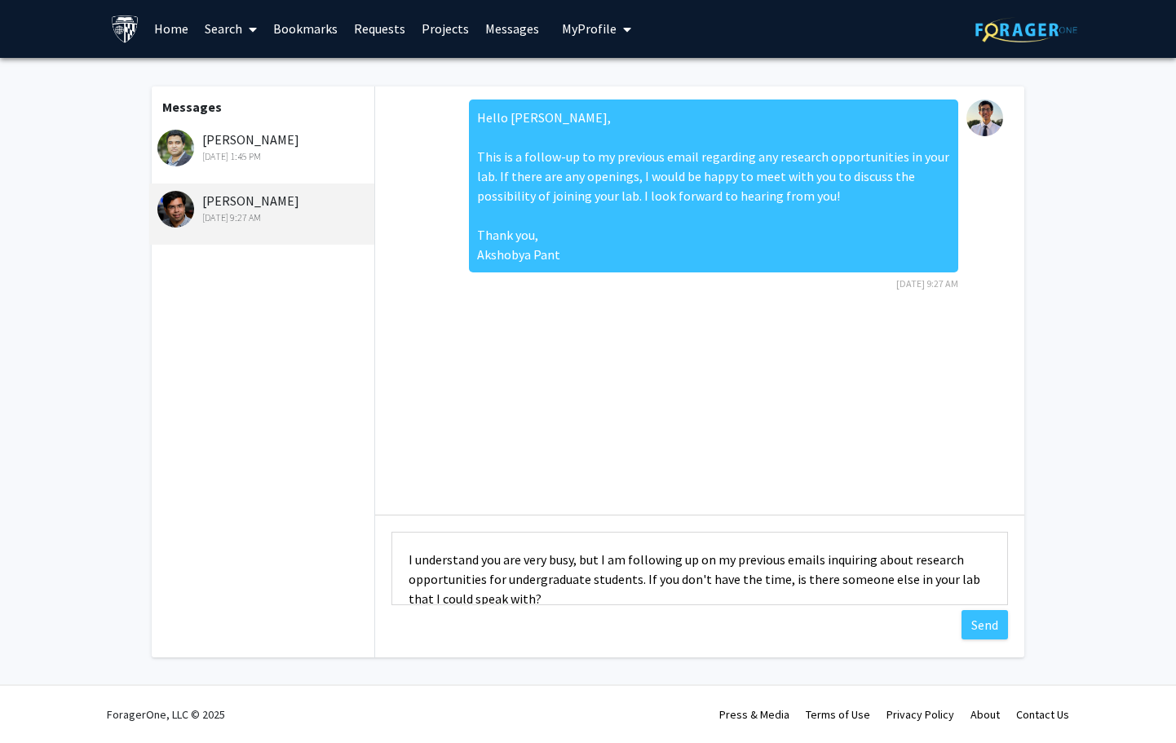
click at [798, 558] on textarea "Hello Dr. Bader, I understand you are very busy, but I am following up on my pr…" at bounding box center [700, 568] width 617 height 73
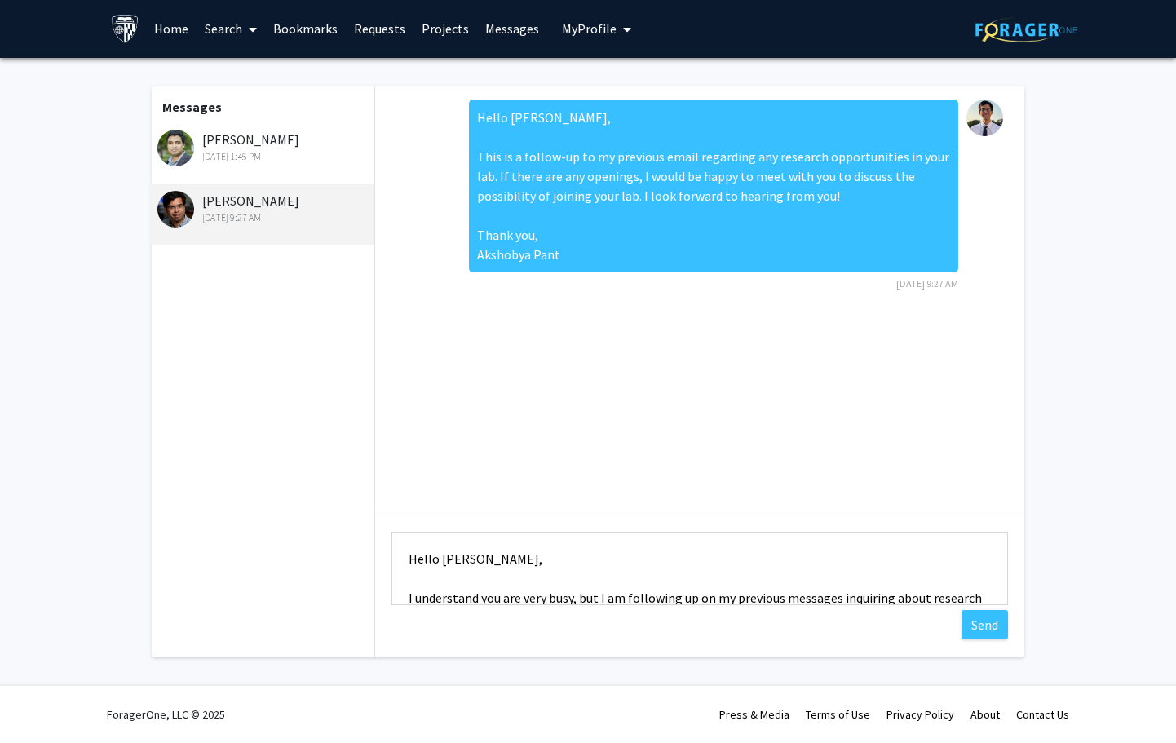
click at [462, 564] on textarea "Hello Dr. Bader, I understand you are very busy, but I am following up on my pr…" at bounding box center [700, 568] width 617 height 73
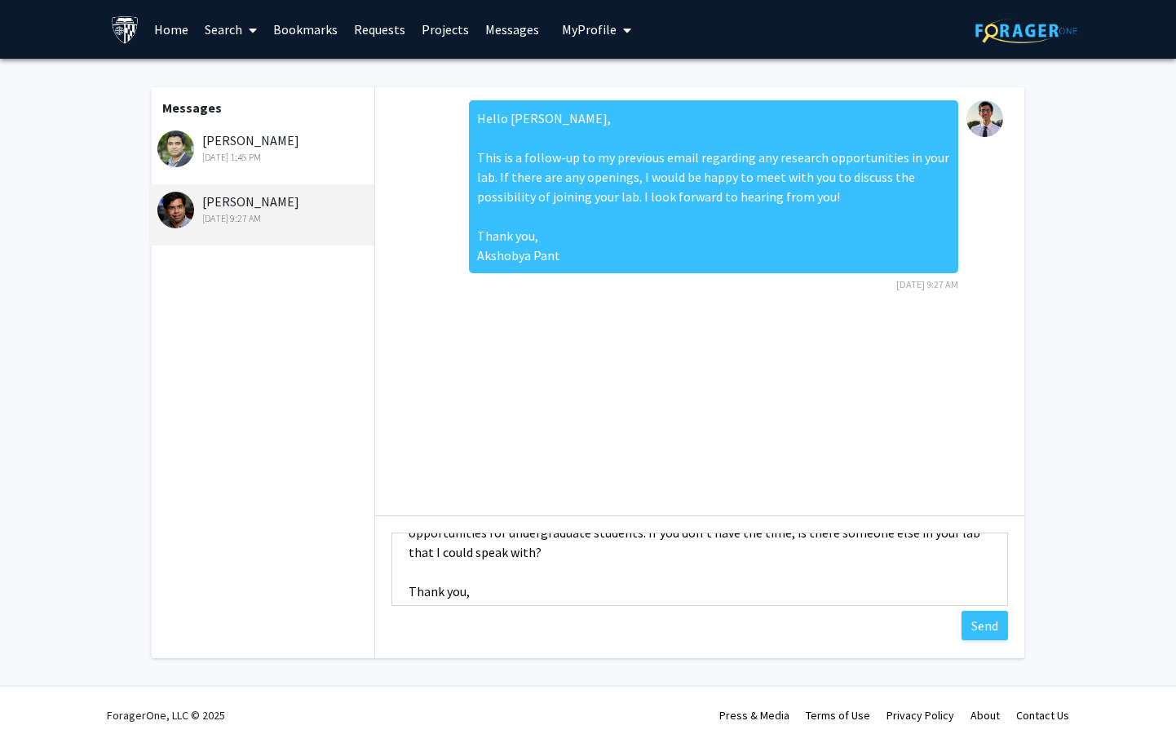
scroll to position [1, 0]
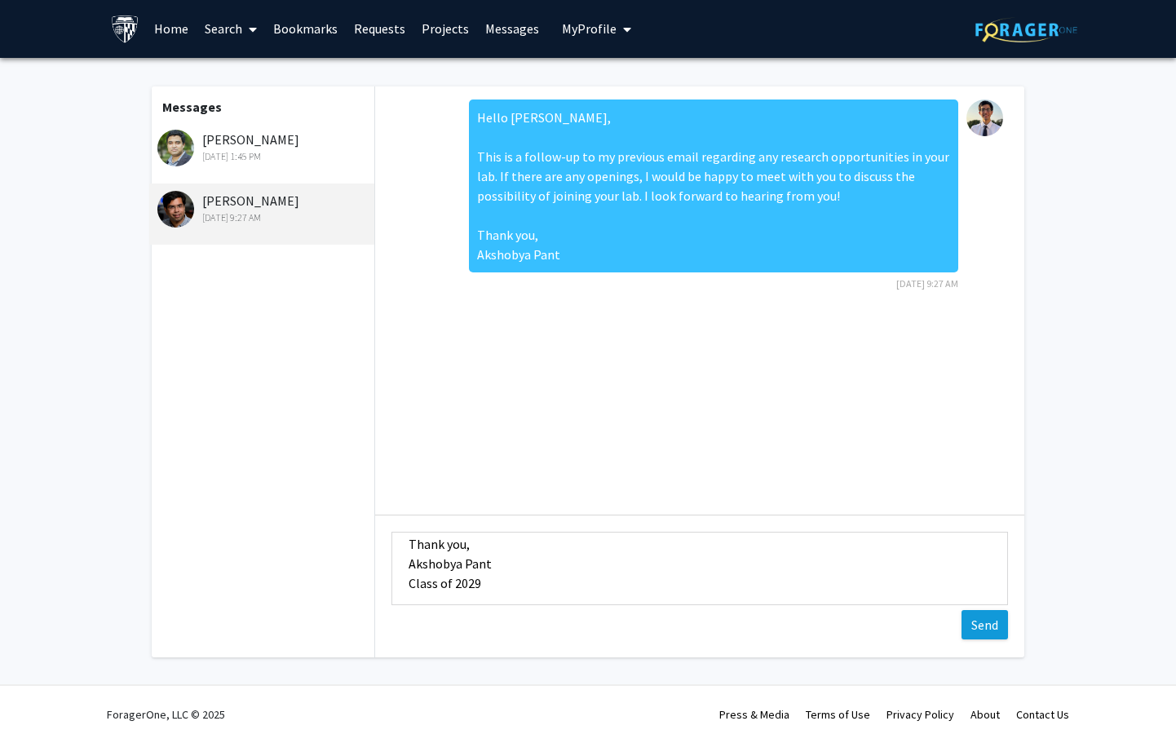
type textarea "Hello Dr. Barman, I understand you are very busy, but I am following up on my p…"
click at [962, 621] on button "Send" at bounding box center [985, 624] width 46 height 29
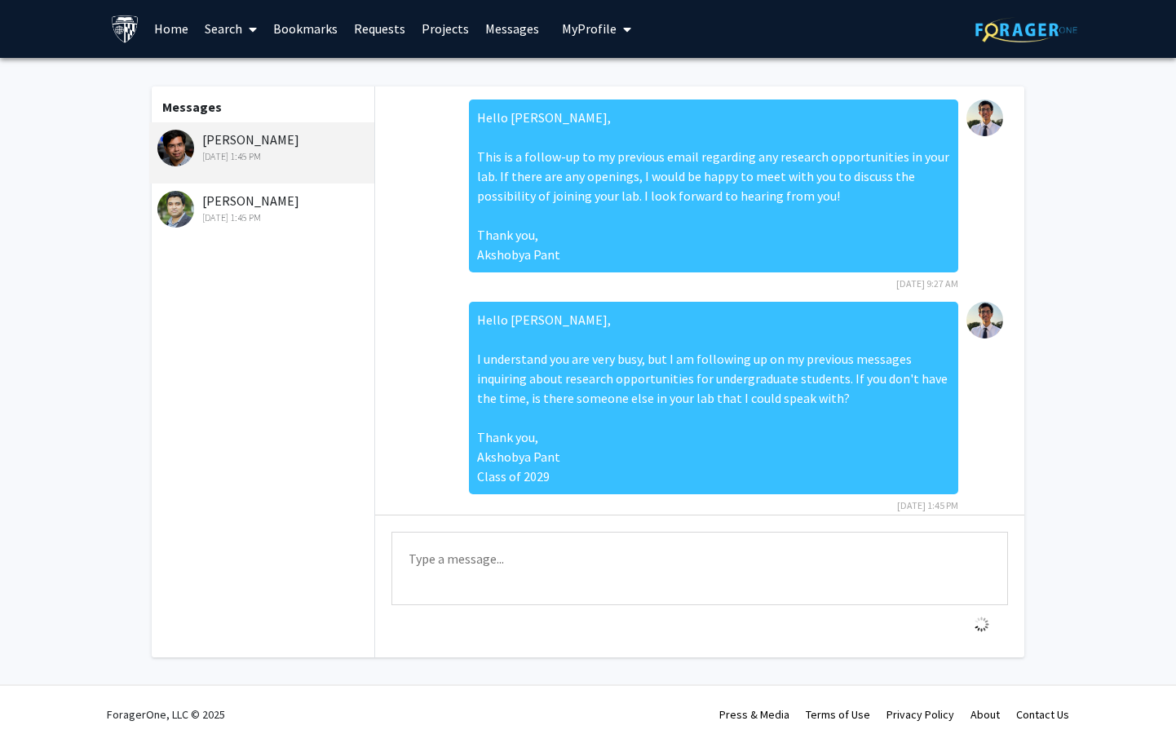
scroll to position [22, 0]
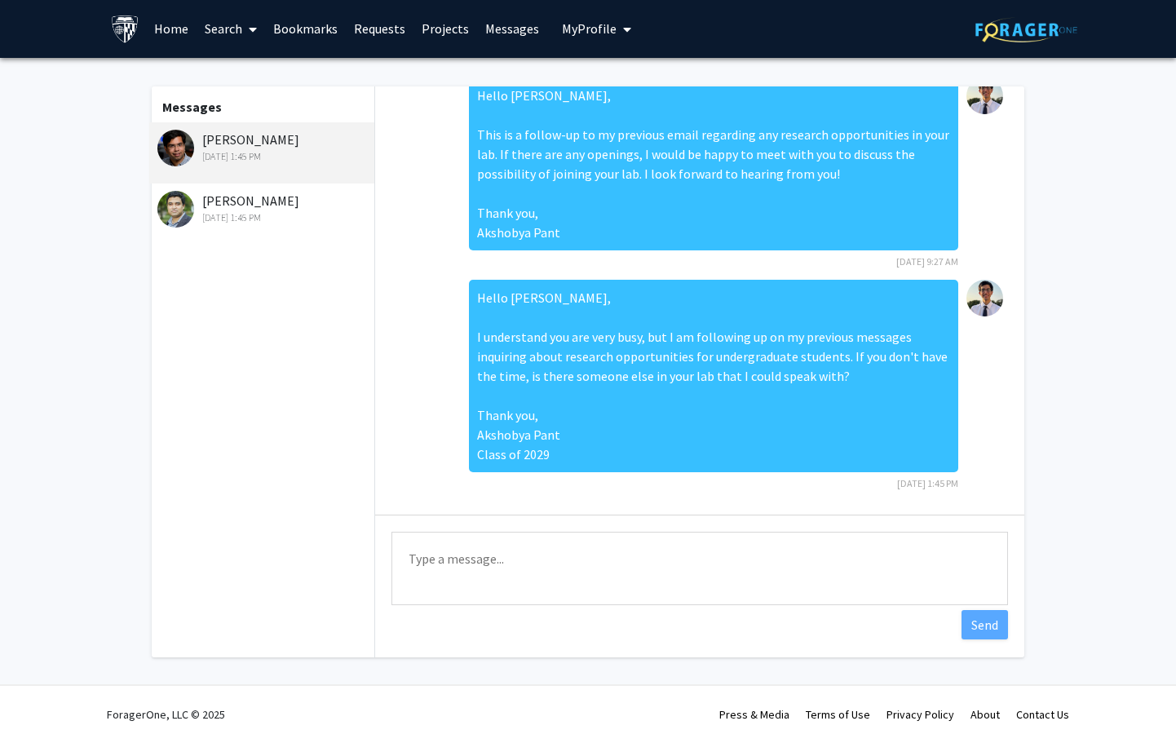
click at [286, 221] on div "Aug 18, 2025 1:45 PM" at bounding box center [263, 217] width 213 height 15
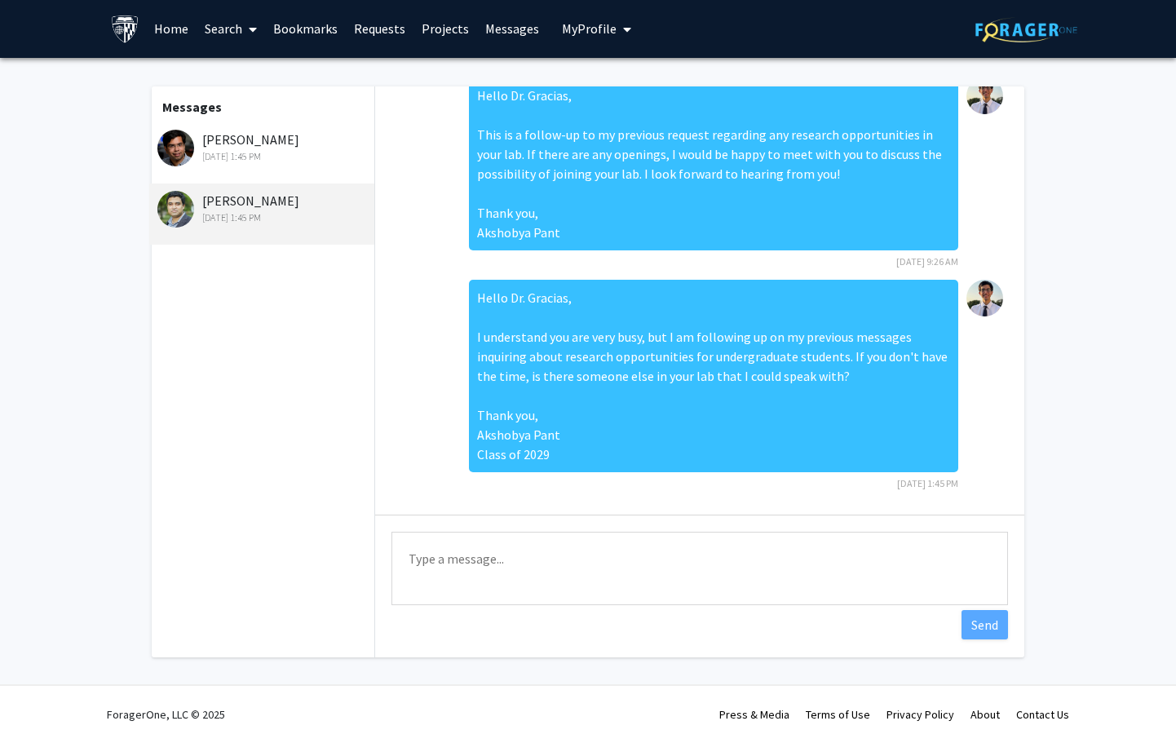
click at [254, 153] on div "Aug 18, 2025 1:45 PM" at bounding box center [263, 156] width 213 height 15
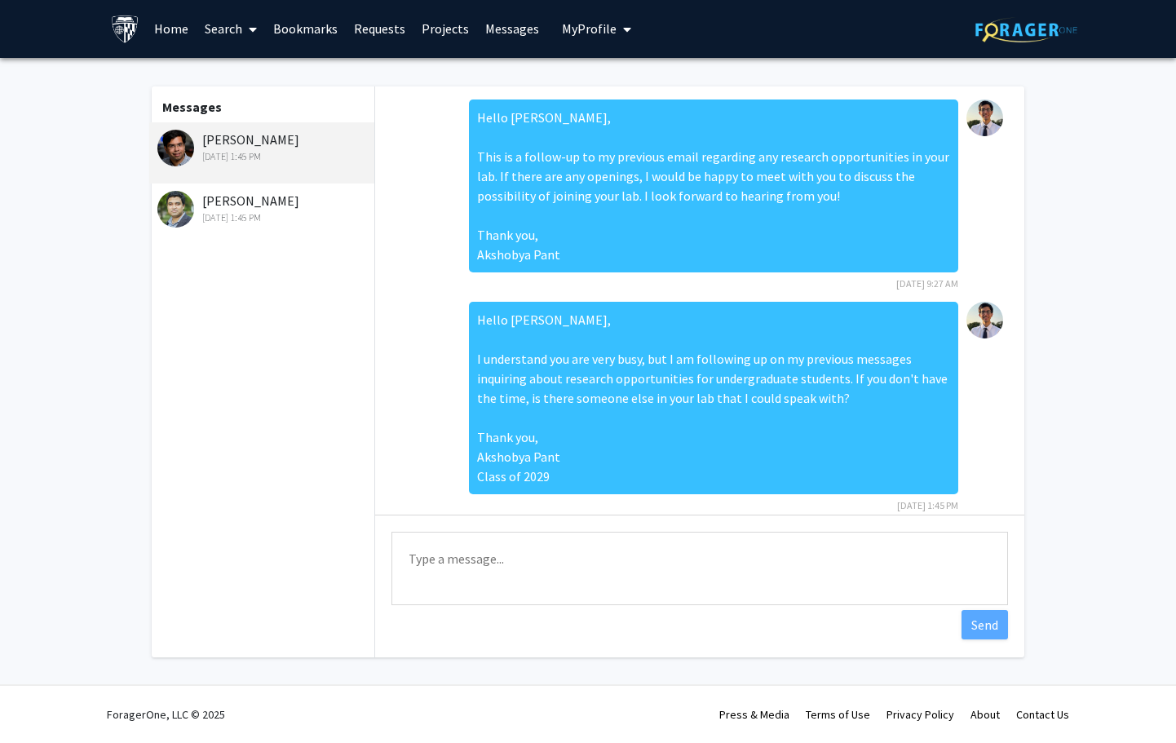
scroll to position [0, 0]
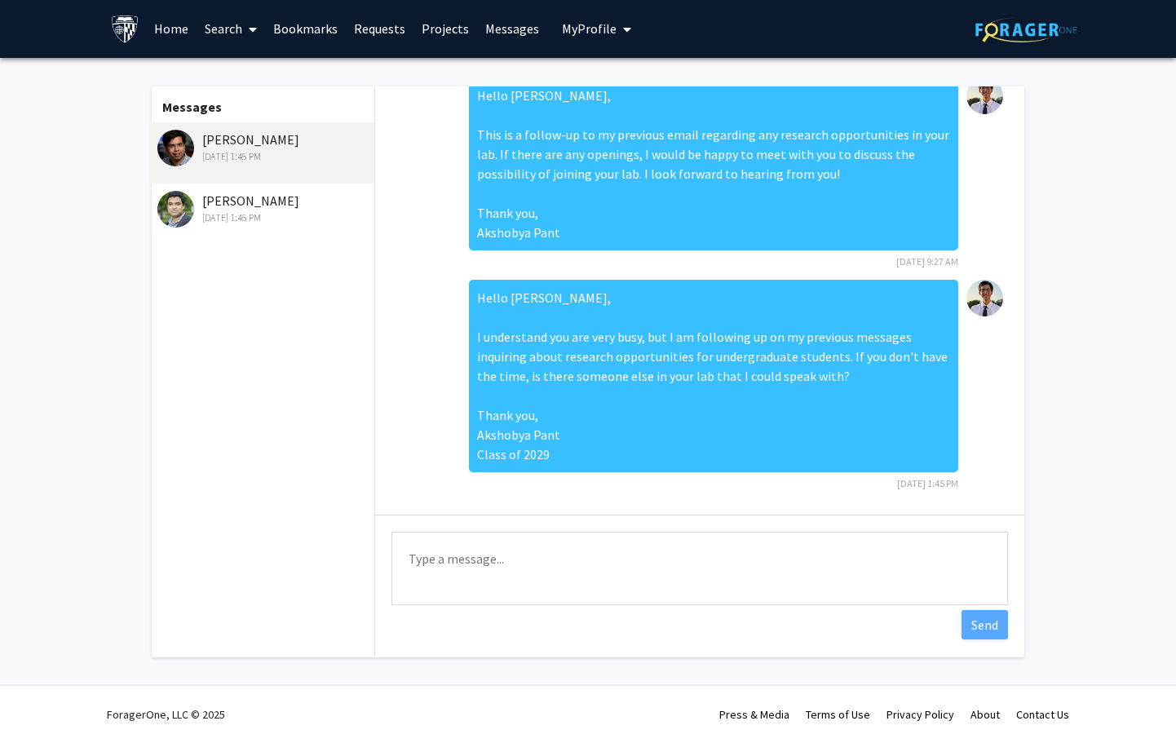
click at [253, 197] on div "David Gracias Aug 18, 2025 1:45 PM" at bounding box center [263, 208] width 213 height 34
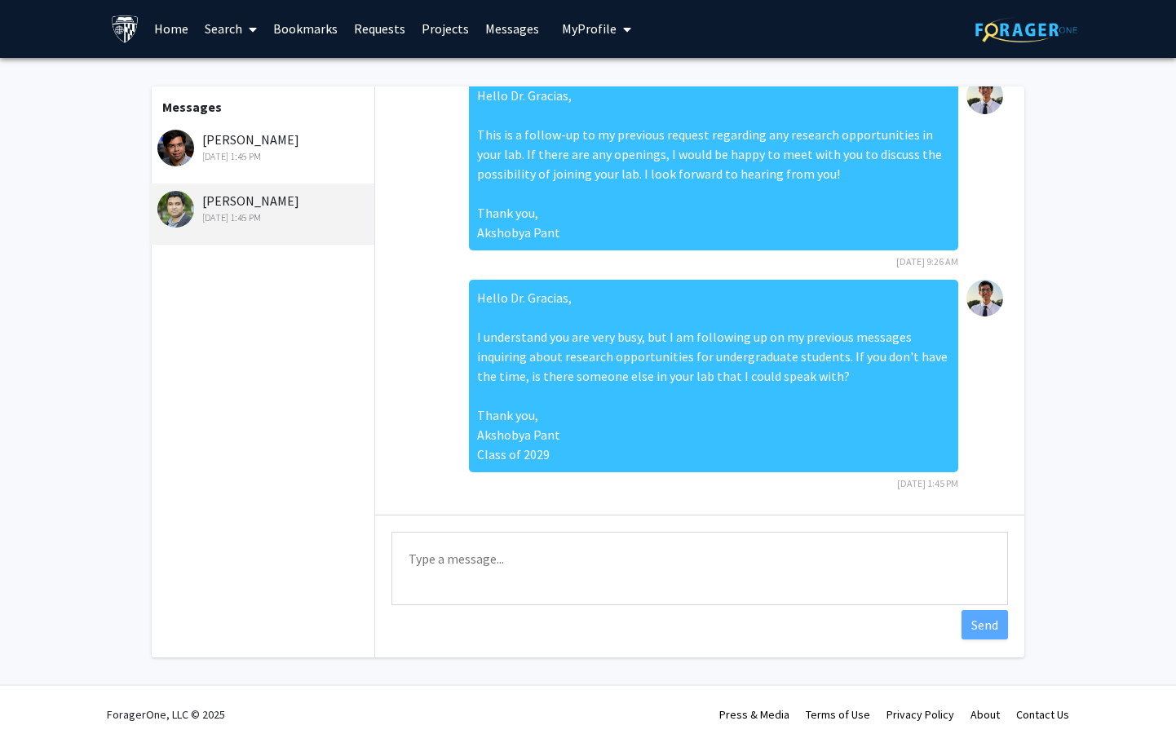
drag, startPoint x: 253, startPoint y: 197, endPoint x: 127, endPoint y: 350, distance: 198.2
click at [127, 350] on fg-messaging "Messages Ishan Barman Aug 18, 2025 1:45 PM David Gracias Aug 18, 2025 1:45 PM H…" at bounding box center [588, 376] width 1176 height 636
